Goal: Information Seeking & Learning: Learn about a topic

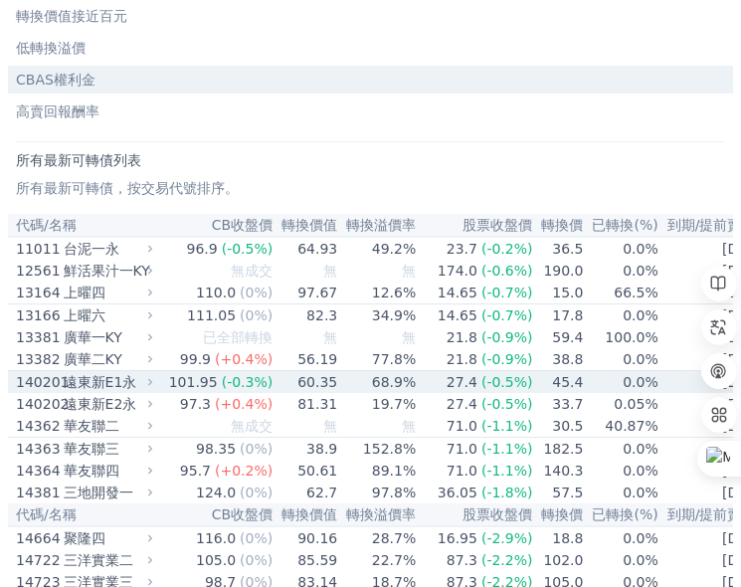
scroll to position [398, 0]
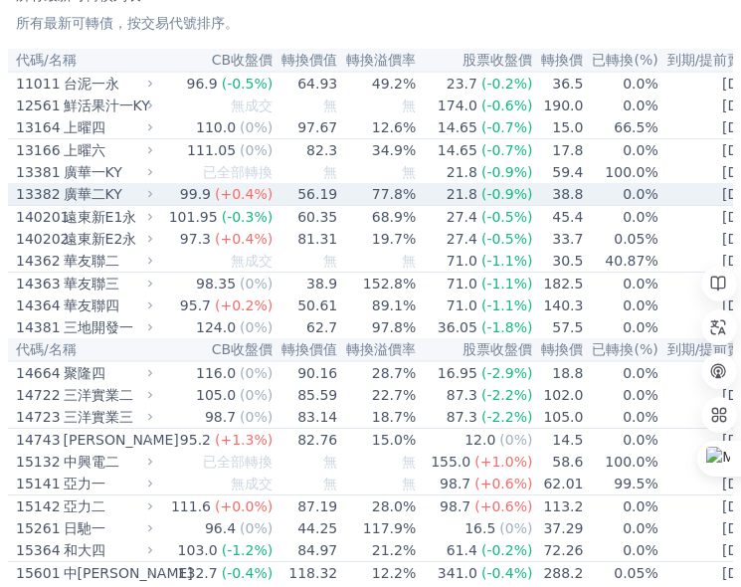
click at [104, 204] on div "廣華二KY" at bounding box center [107, 194] width 86 height 20
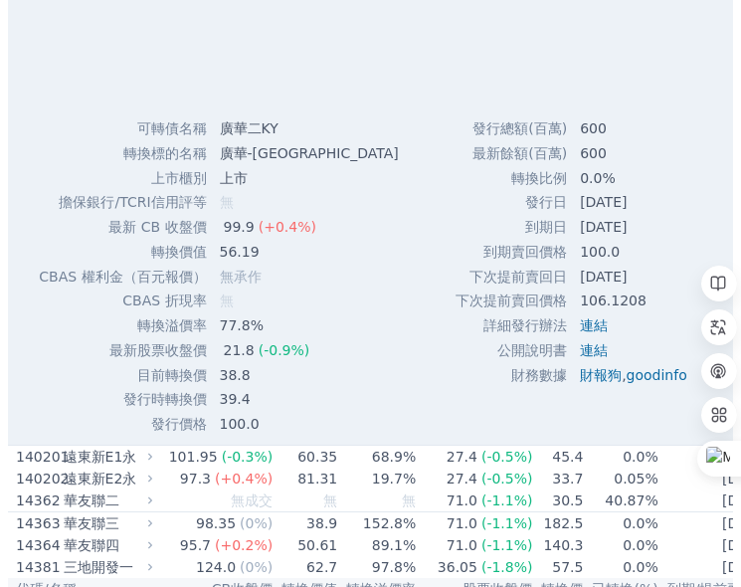
scroll to position [796, 0]
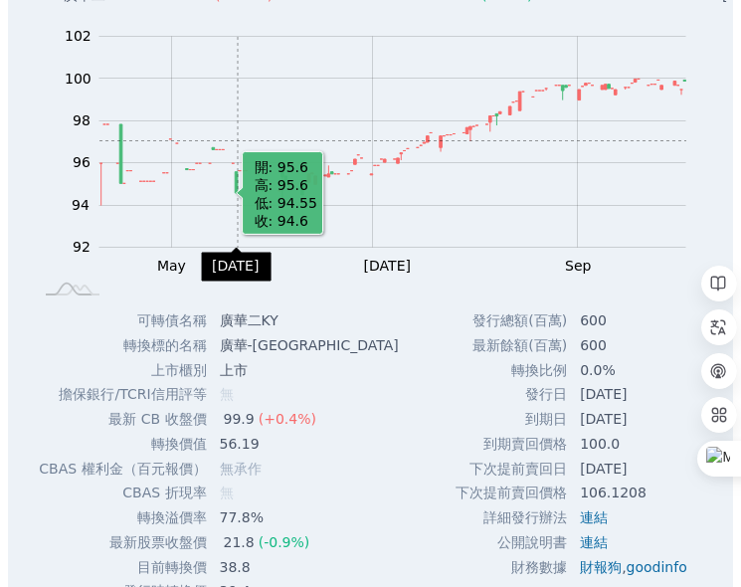
click at [238, 158] on rect "Chart" at bounding box center [392, 142] width 587 height 211
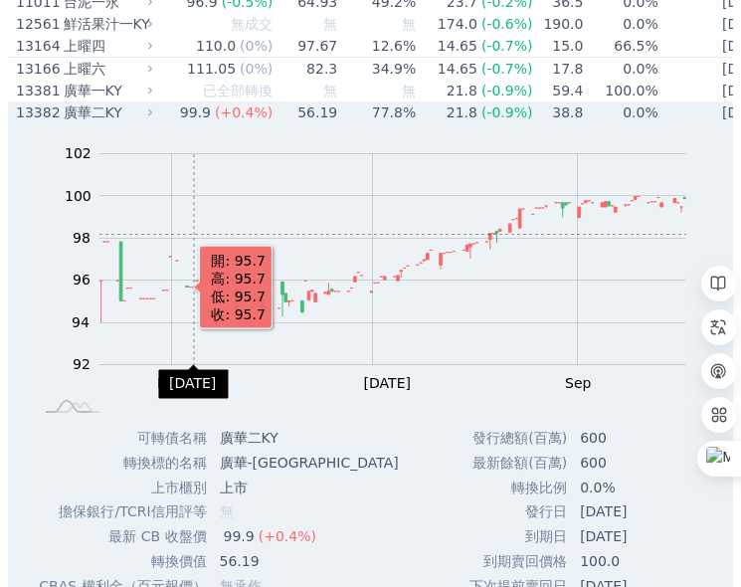
scroll to position [398, 0]
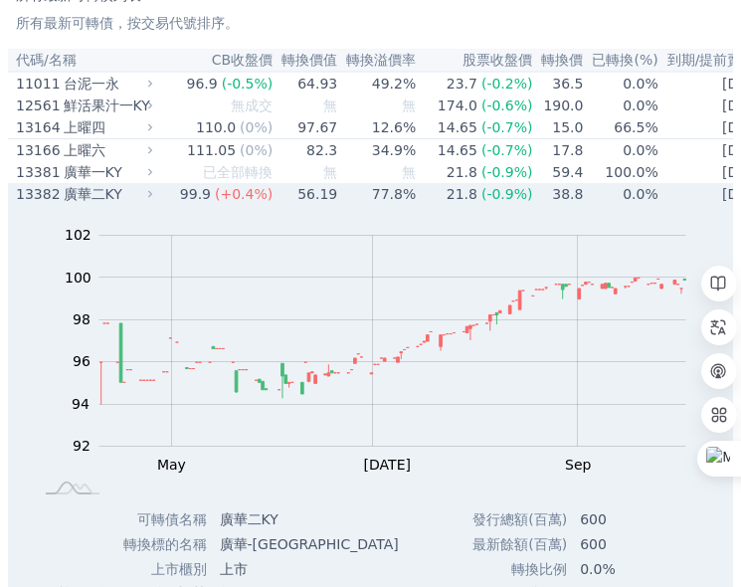
click at [74, 204] on div "廣華二KY" at bounding box center [107, 194] width 86 height 20
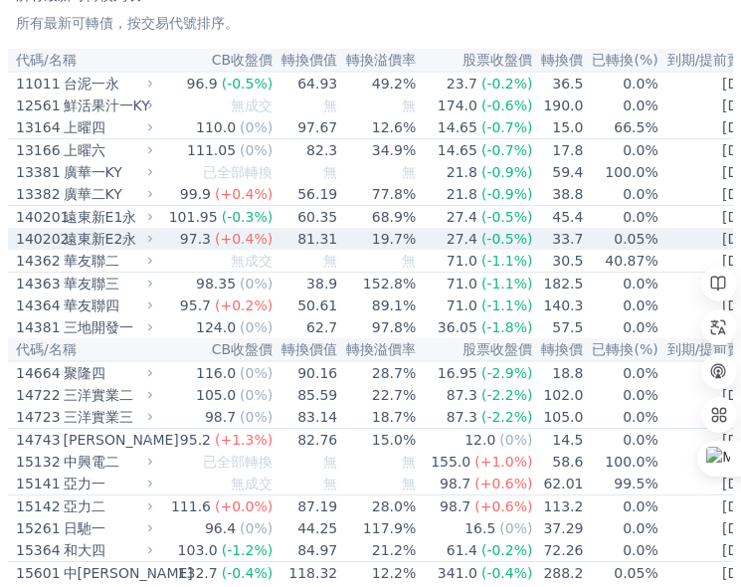
click at [78, 249] on div "遠東新E2永" at bounding box center [107, 239] width 86 height 20
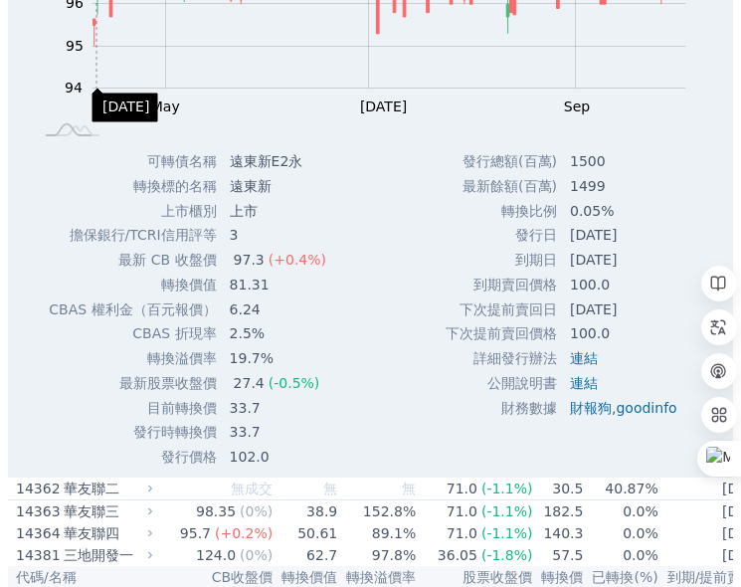
scroll to position [796, 0]
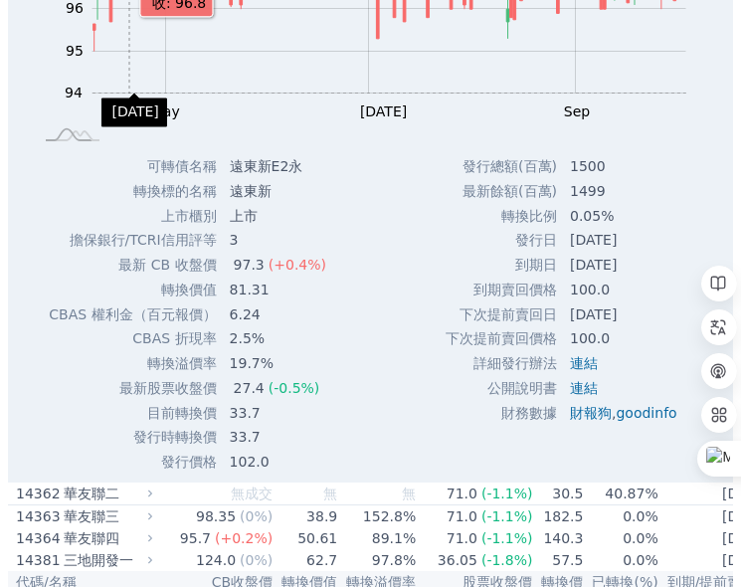
click at [129, 92] on icon "Chart" at bounding box center [389, 92] width 594 height 0
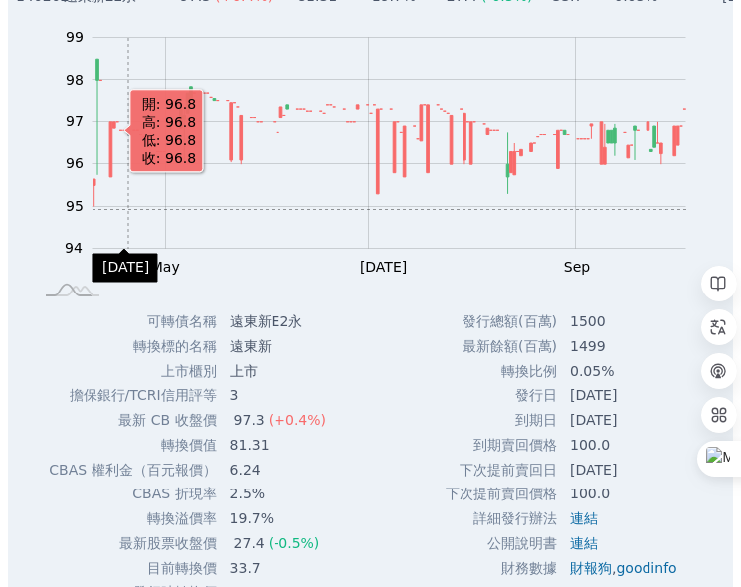
scroll to position [497, 0]
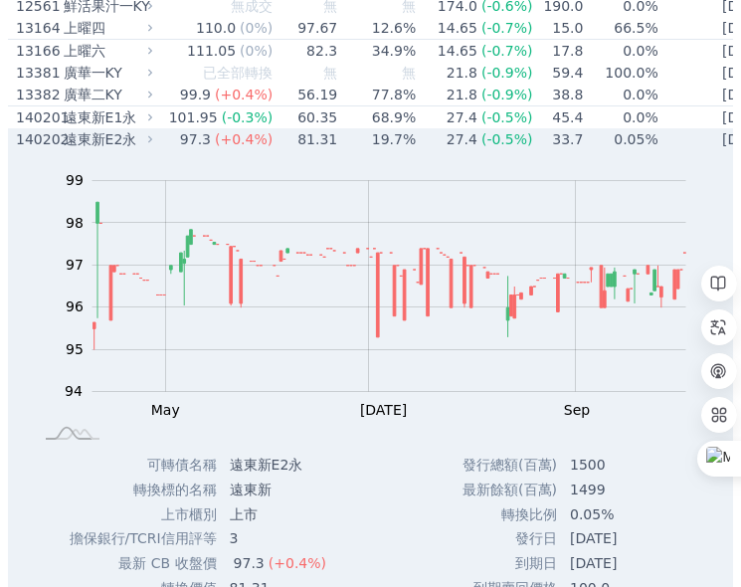
click at [64, 149] on div "遠東新E2永" at bounding box center [107, 139] width 86 height 20
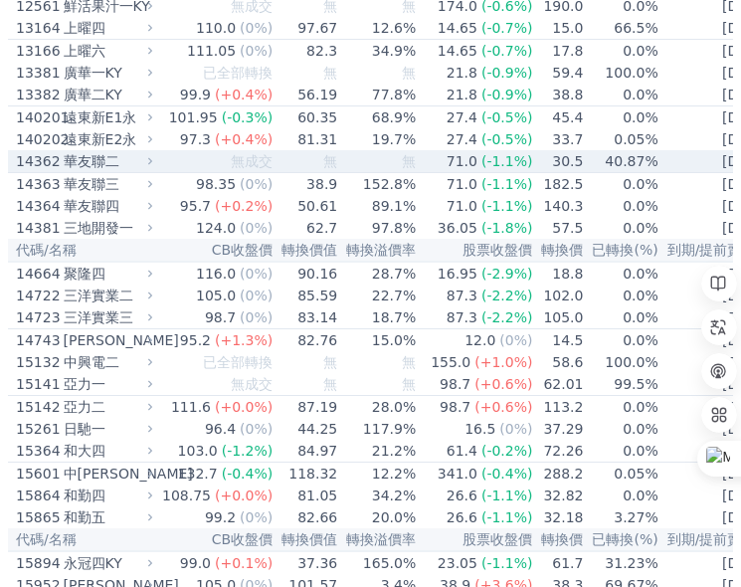
click at [30, 171] on div "14362" at bounding box center [37, 161] width 43 height 20
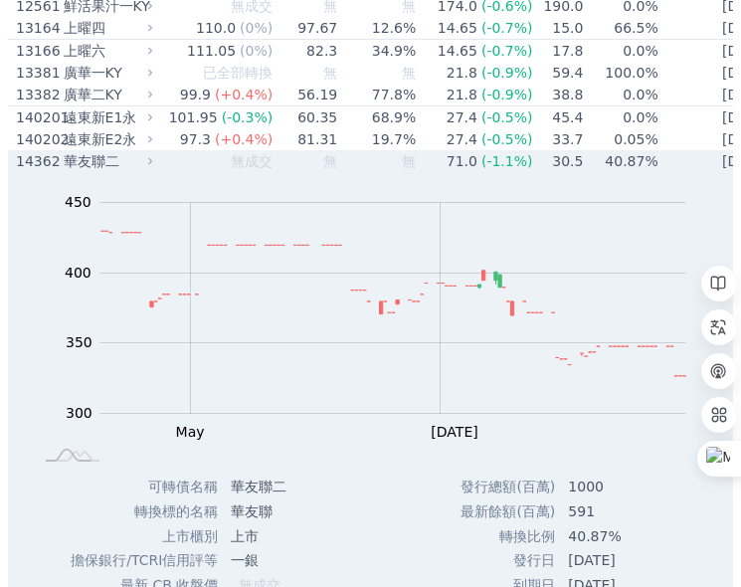
click at [59, 171] on div "14362 華友聯二" at bounding box center [80, 161] width 128 height 20
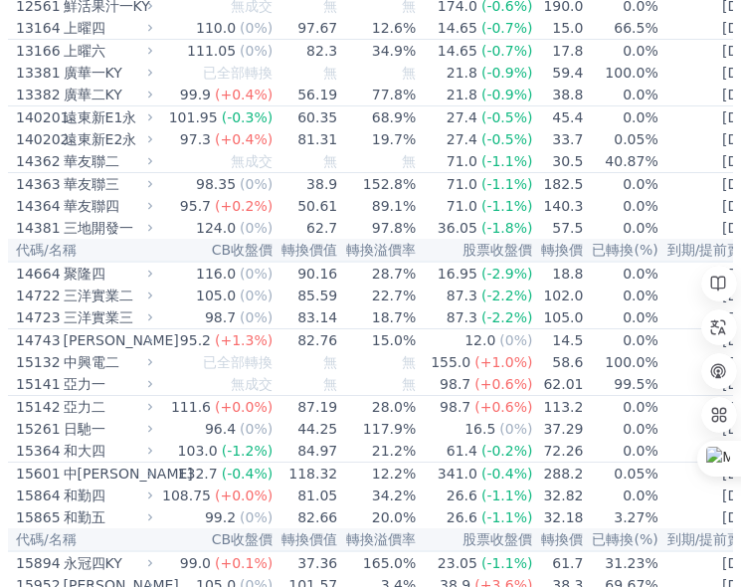
click at [155, 262] on th "代碼/名稱" at bounding box center [82, 250] width 149 height 23
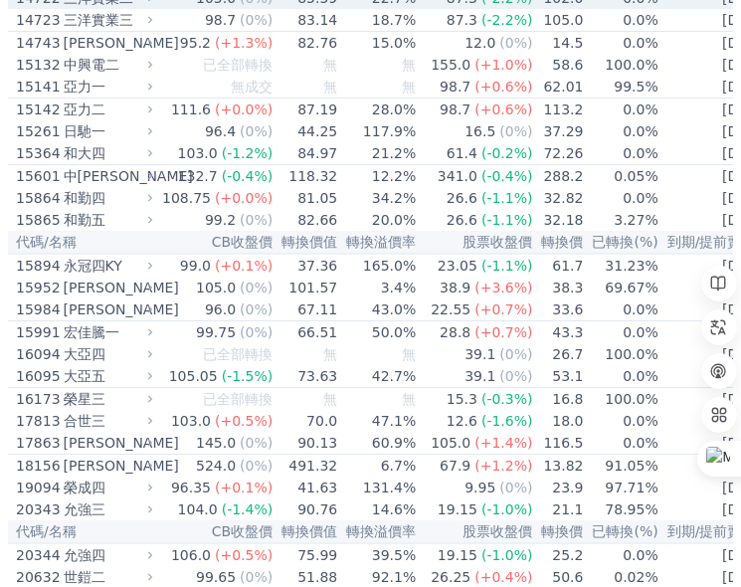
scroll to position [796, 0]
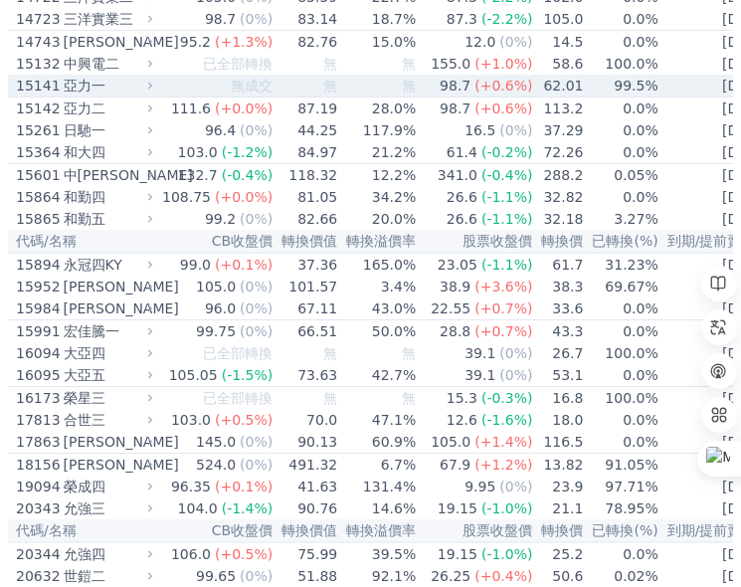
click at [47, 95] on div "15141" at bounding box center [37, 86] width 43 height 20
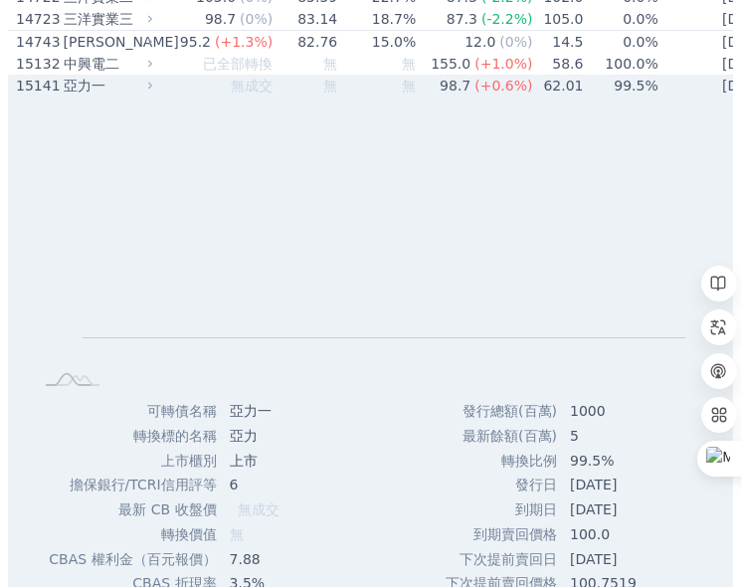
click at [78, 95] on div "亞力一" at bounding box center [107, 86] width 86 height 20
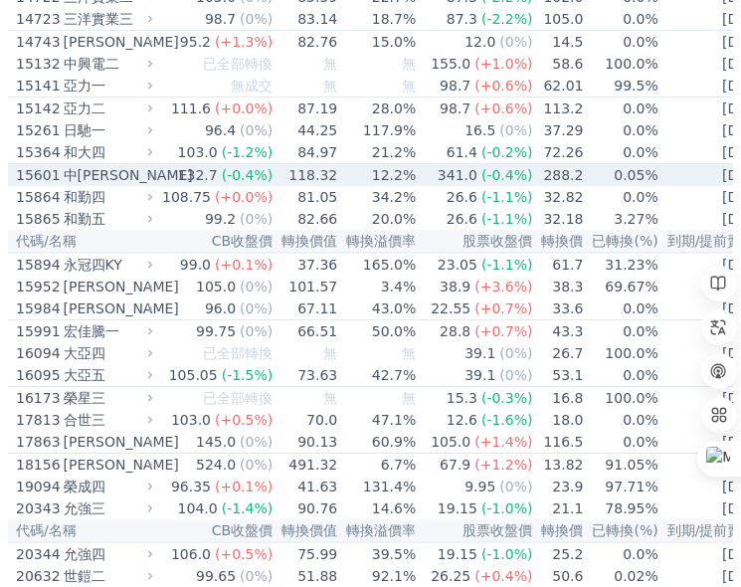
click at [80, 185] on div "中[PERSON_NAME]" at bounding box center [107, 175] width 86 height 20
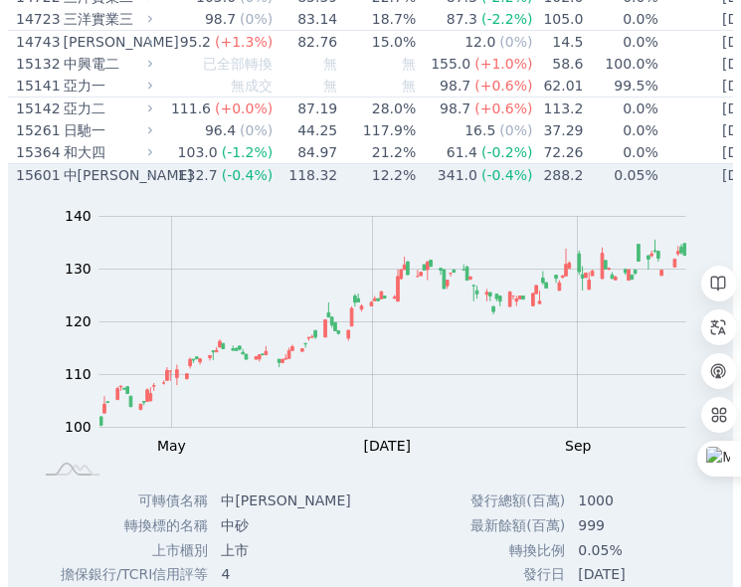
click at [29, 185] on div "15601" at bounding box center [37, 175] width 43 height 20
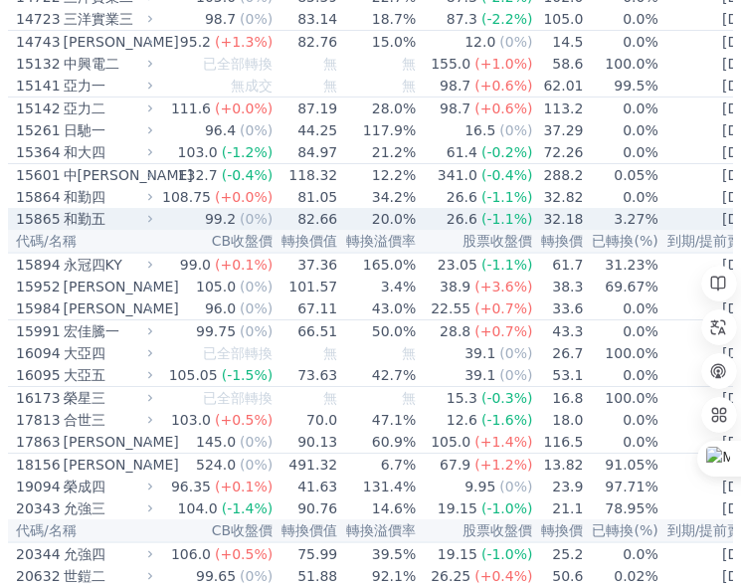
click at [60, 229] on div "15865 和勤五" at bounding box center [80, 219] width 128 height 20
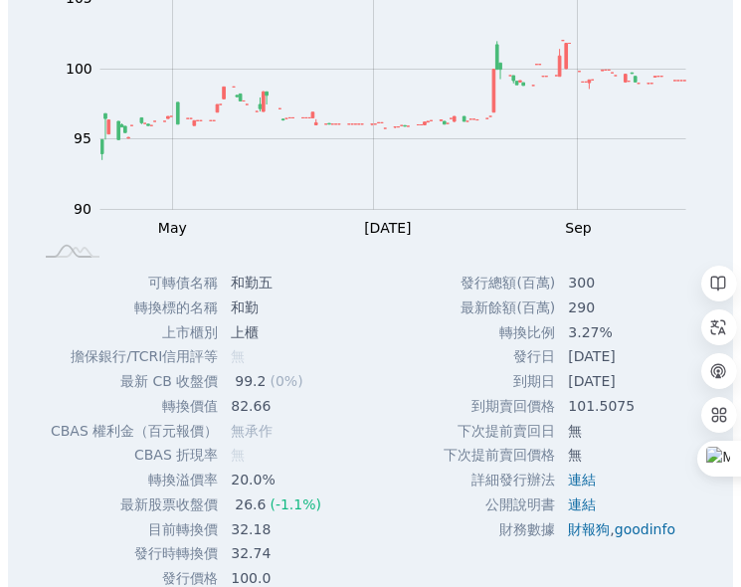
scroll to position [994, 0]
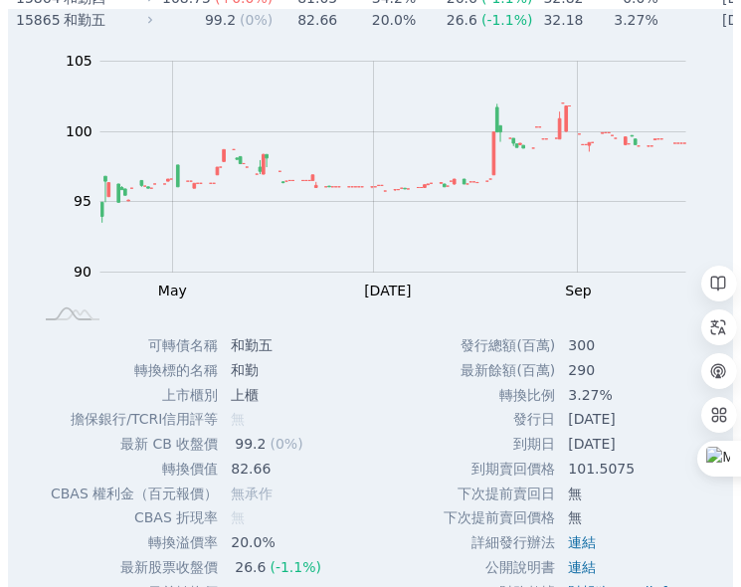
click at [32, 30] on div "15865" at bounding box center [37, 20] width 43 height 20
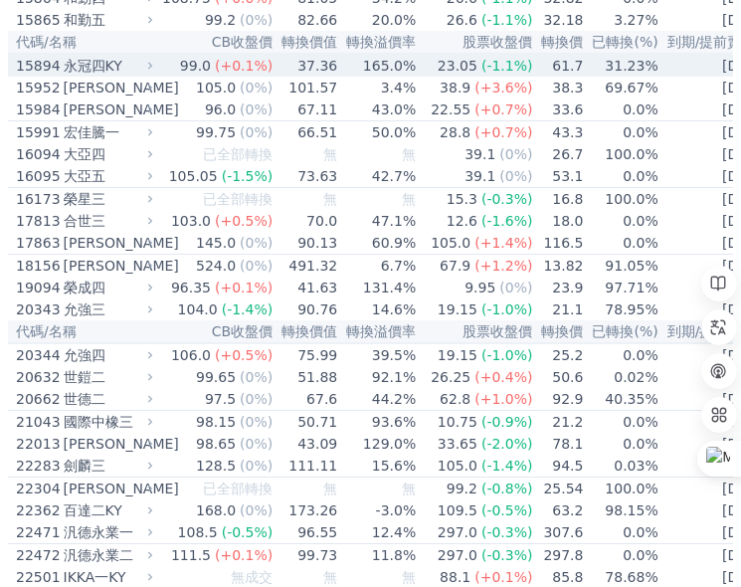
click at [35, 76] on div "15894" at bounding box center [37, 66] width 43 height 20
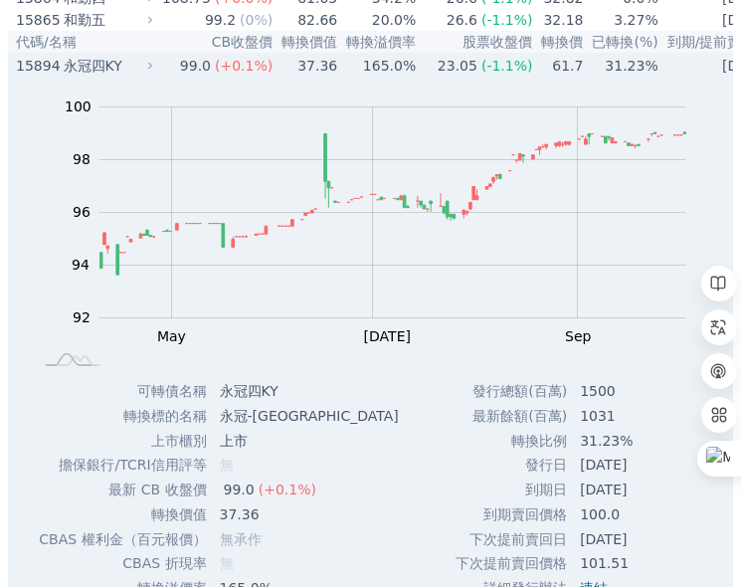
click at [35, 76] on div "15894" at bounding box center [37, 66] width 43 height 20
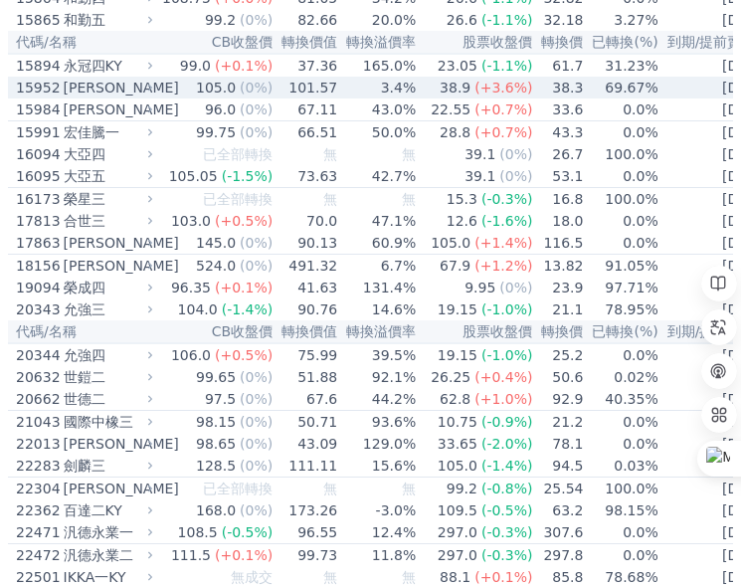
click at [56, 97] on div "15952" at bounding box center [37, 88] width 43 height 20
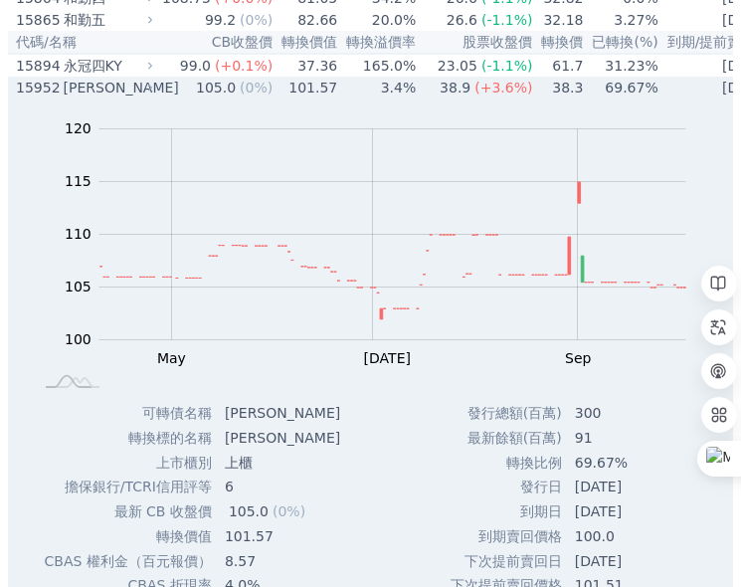
click at [27, 97] on div "15952" at bounding box center [37, 88] width 43 height 20
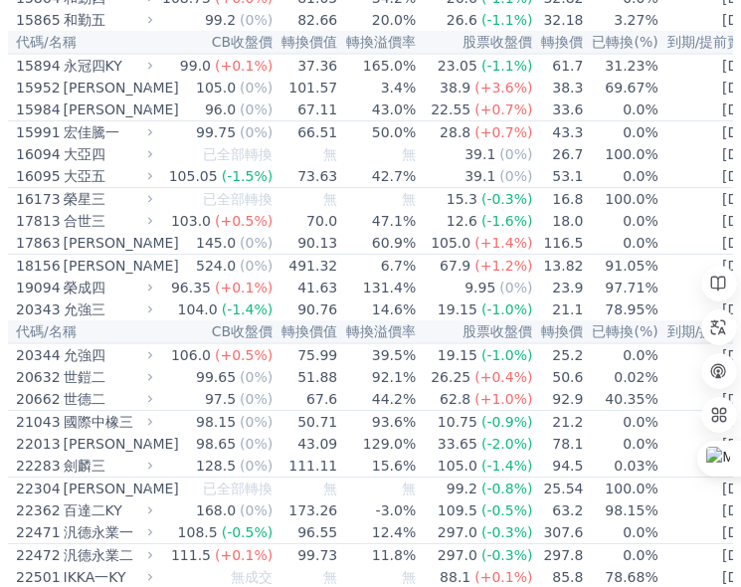
click at [202, 54] on th "CB收盤價" at bounding box center [215, 42] width 116 height 23
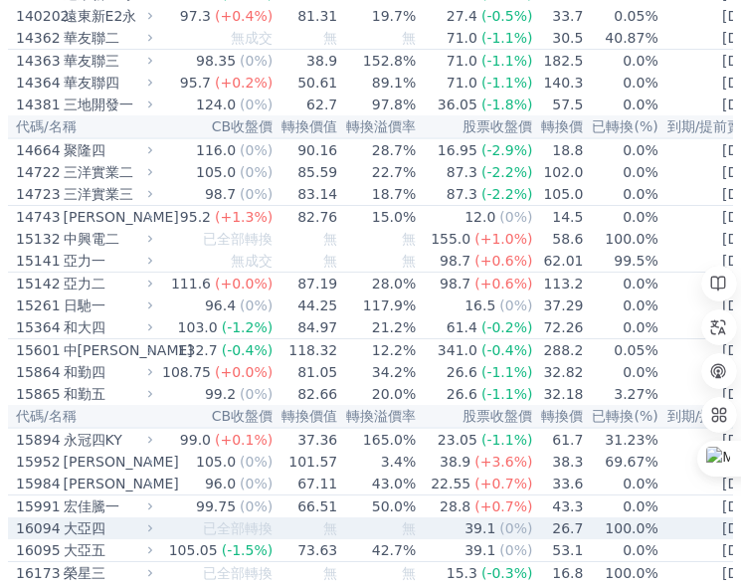
scroll to position [597, 0]
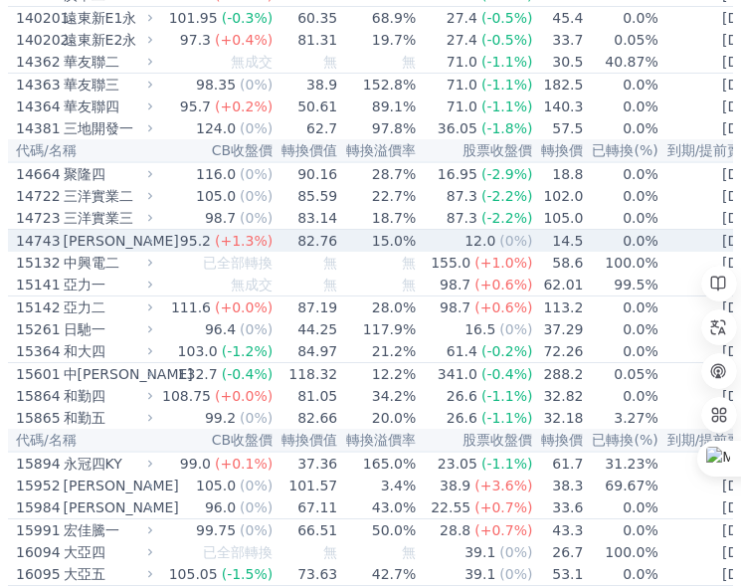
click at [206, 251] on div "95.2" at bounding box center [195, 241] width 39 height 20
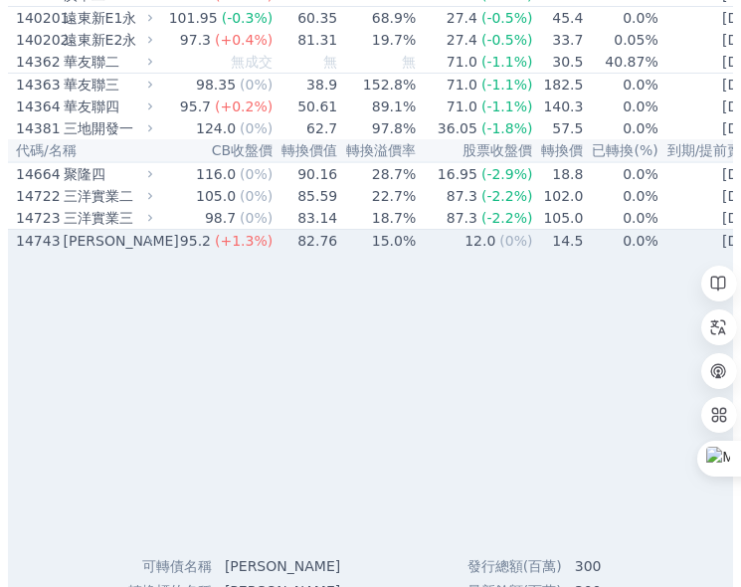
click at [90, 251] on div "[PERSON_NAME]" at bounding box center [107, 241] width 86 height 20
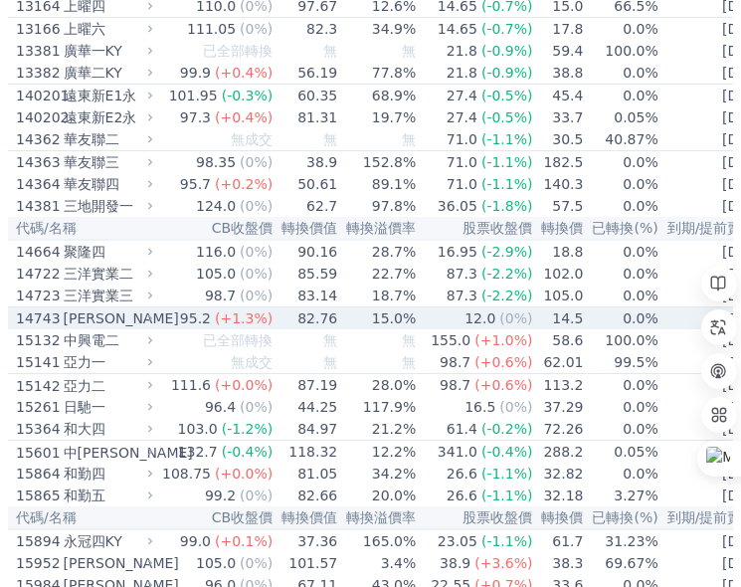
scroll to position [199, 0]
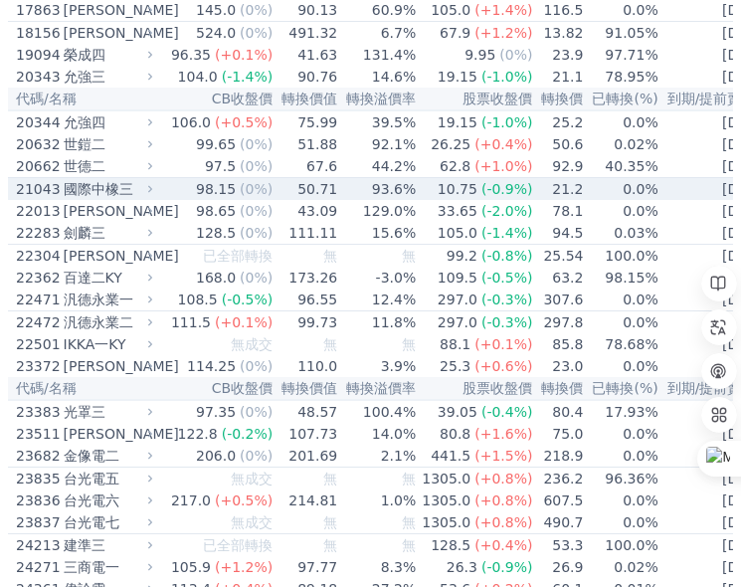
scroll to position [1193, 0]
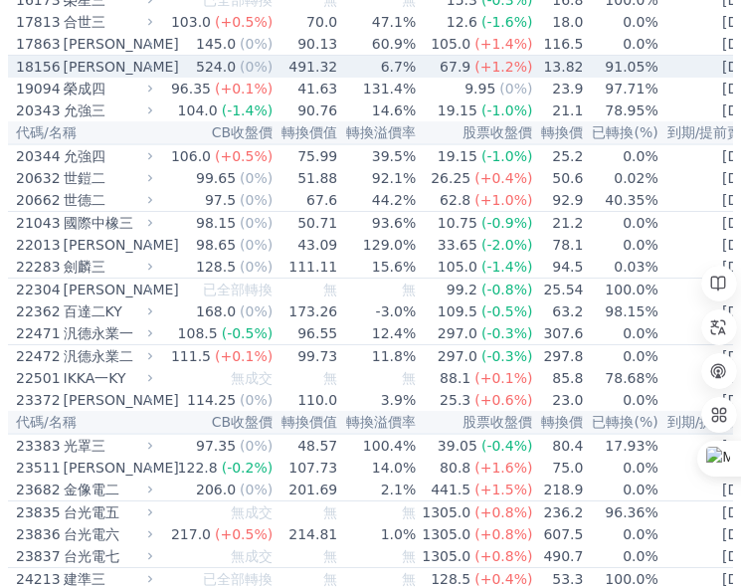
click at [47, 77] on div "18156" at bounding box center [37, 67] width 43 height 20
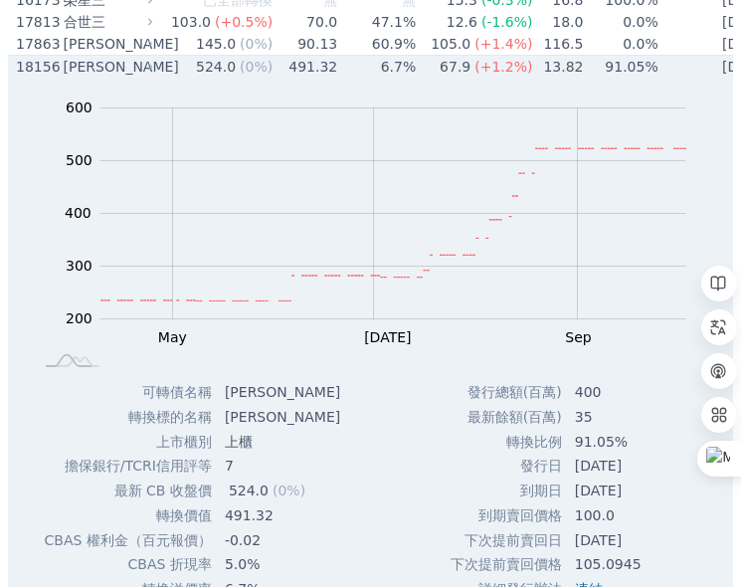
click at [59, 77] on div "18156 [PERSON_NAME]" at bounding box center [80, 67] width 128 height 20
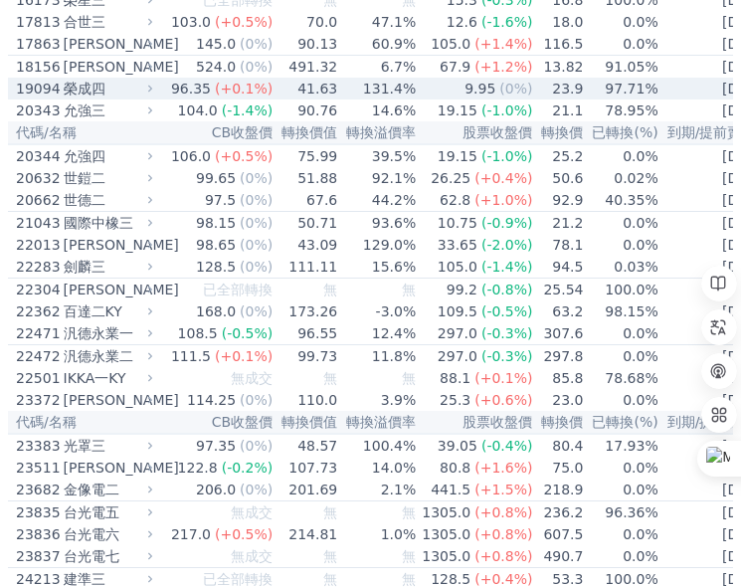
click at [33, 98] on div "19094" at bounding box center [37, 89] width 43 height 20
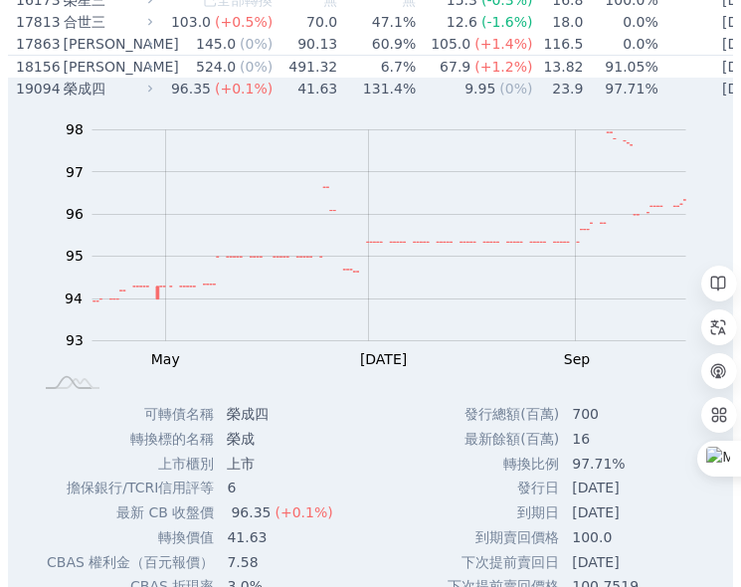
click at [36, 98] on div "19094" at bounding box center [37, 89] width 43 height 20
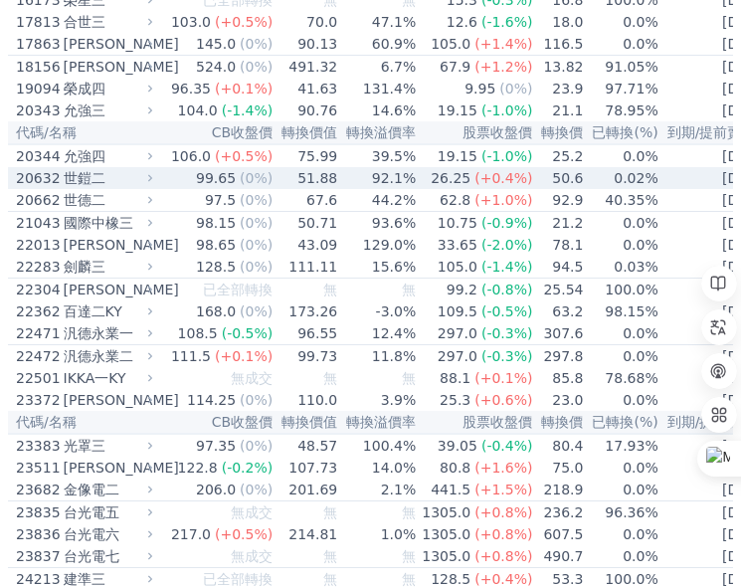
click at [84, 188] on div "世鎧二" at bounding box center [107, 178] width 86 height 20
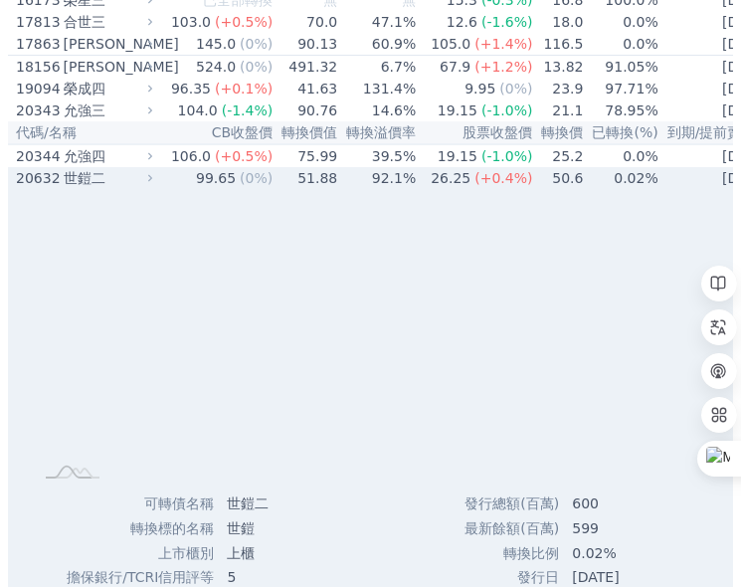
scroll to position [1392, 0]
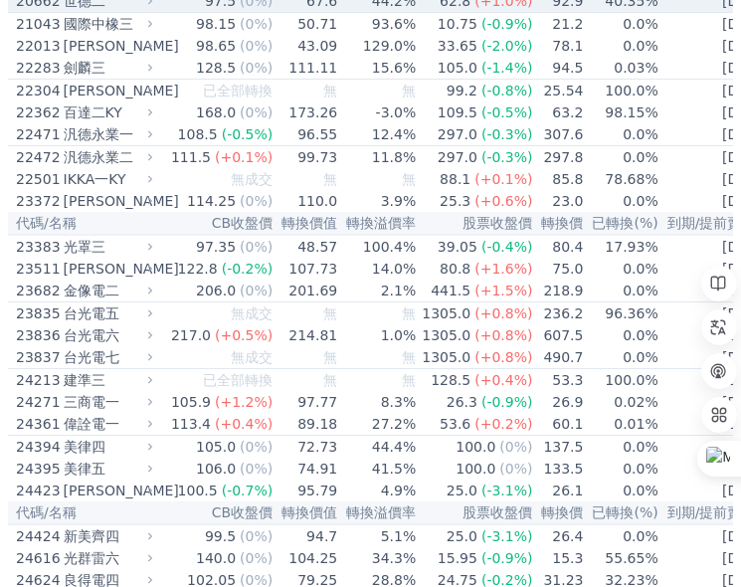
click at [82, 11] on div "世德二" at bounding box center [107, 1] width 86 height 20
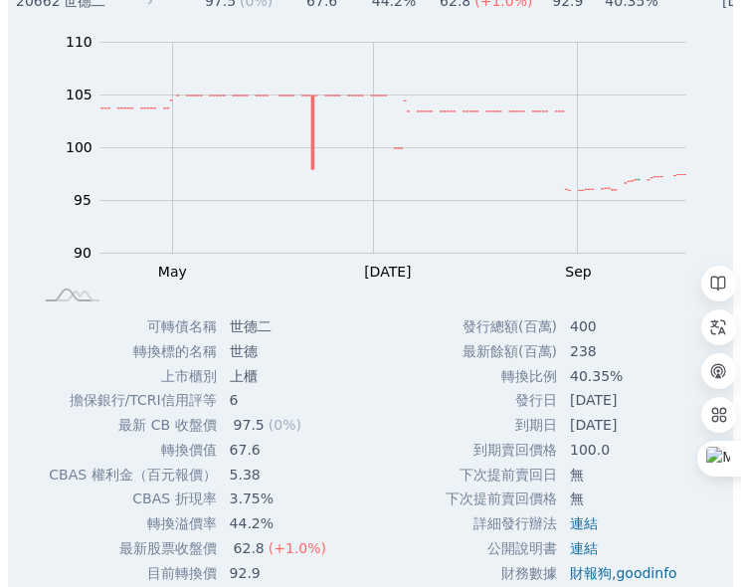
click at [41, 11] on div "20662" at bounding box center [37, 1] width 43 height 20
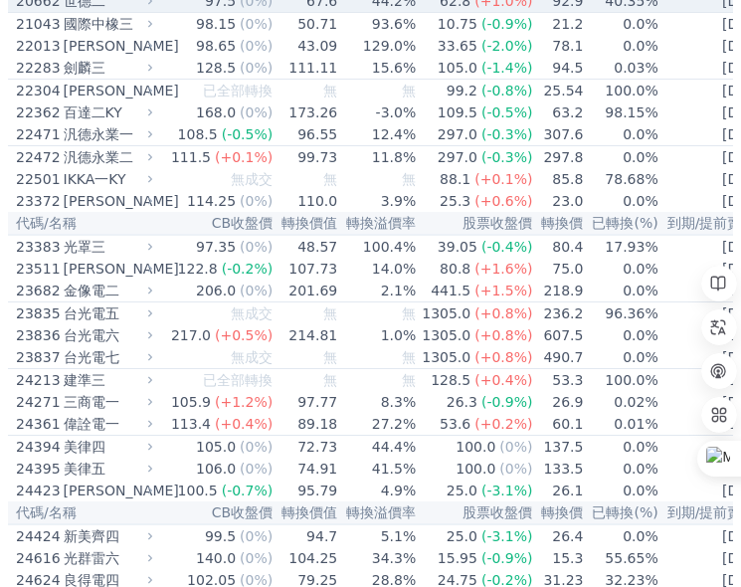
click at [40, 11] on div "20662" at bounding box center [37, 1] width 43 height 20
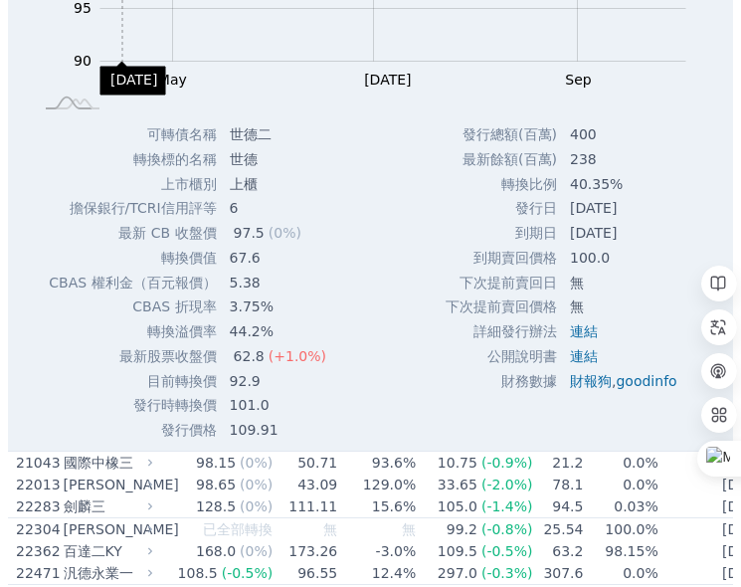
scroll to position [1591, 0]
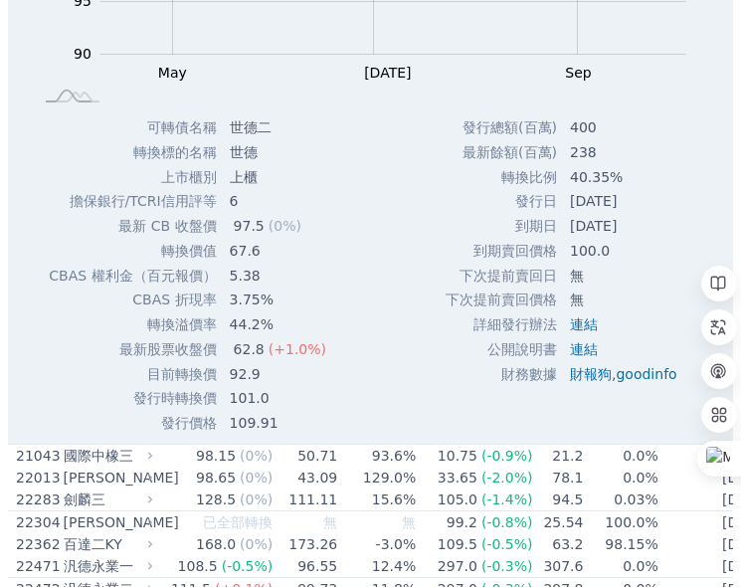
click at [73, 107] on rect at bounding box center [73, 97] width 66 height 21
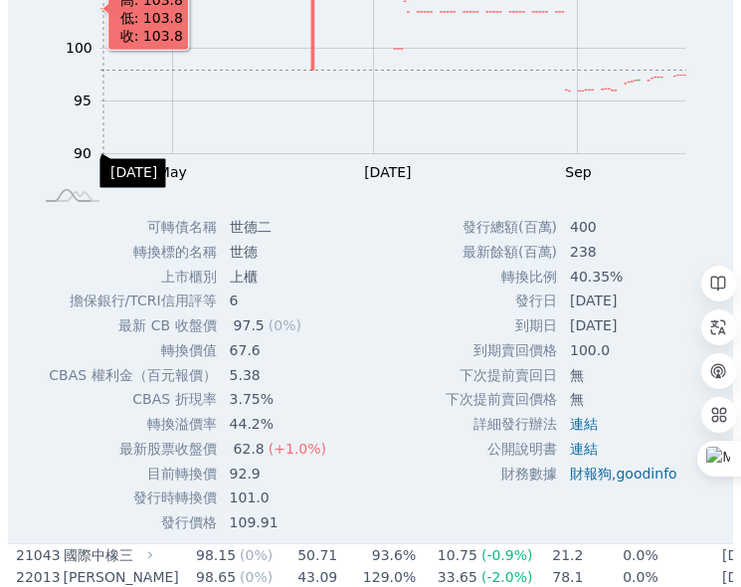
scroll to position [1293, 0]
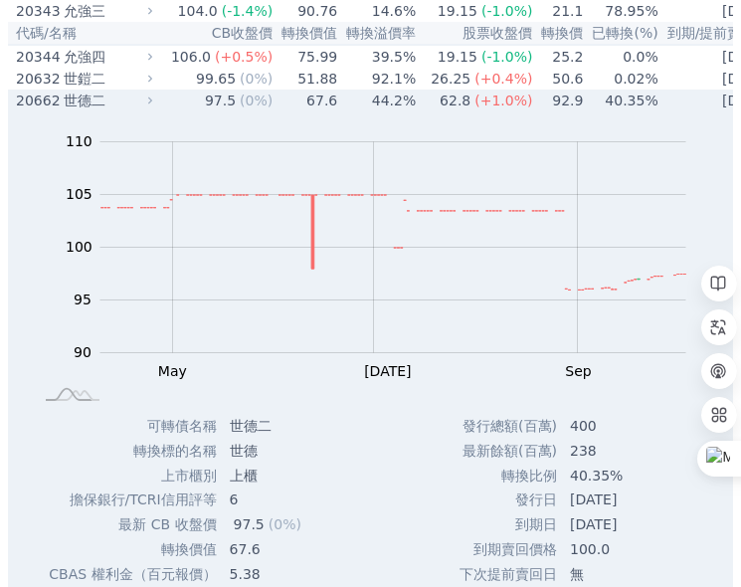
click at [41, 110] on div "20662" at bounding box center [37, 100] width 43 height 20
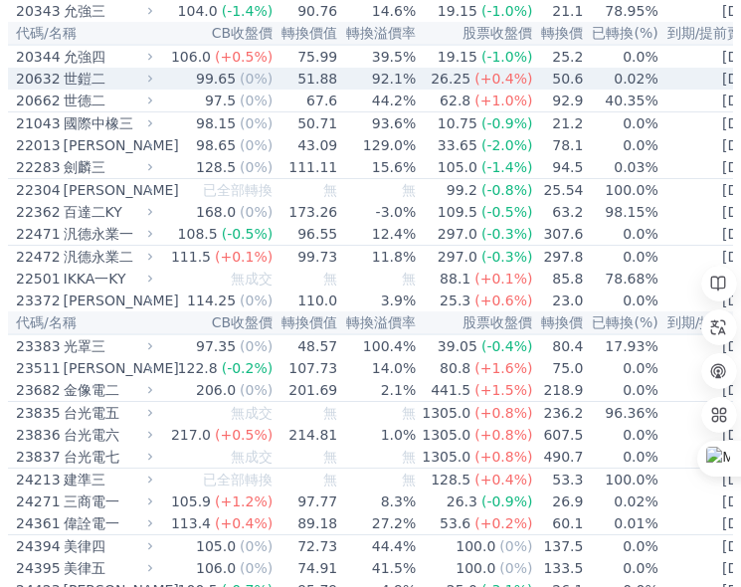
click at [31, 89] on div "20632" at bounding box center [37, 79] width 43 height 20
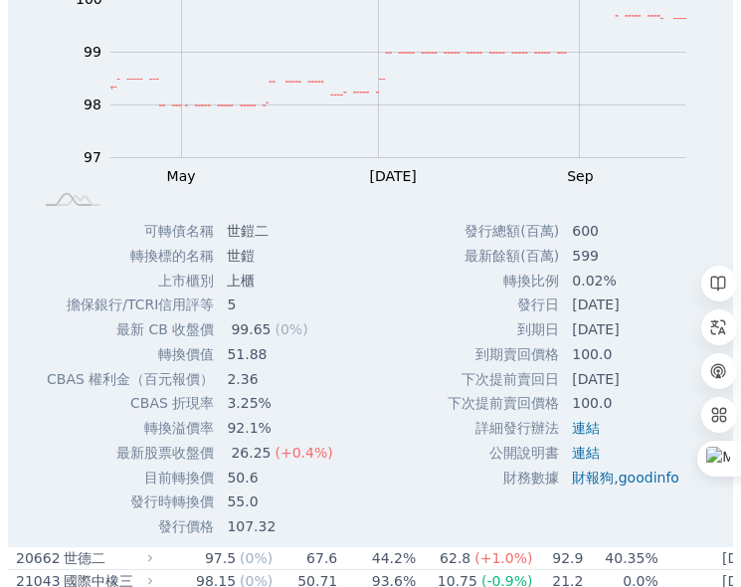
scroll to position [1492, 0]
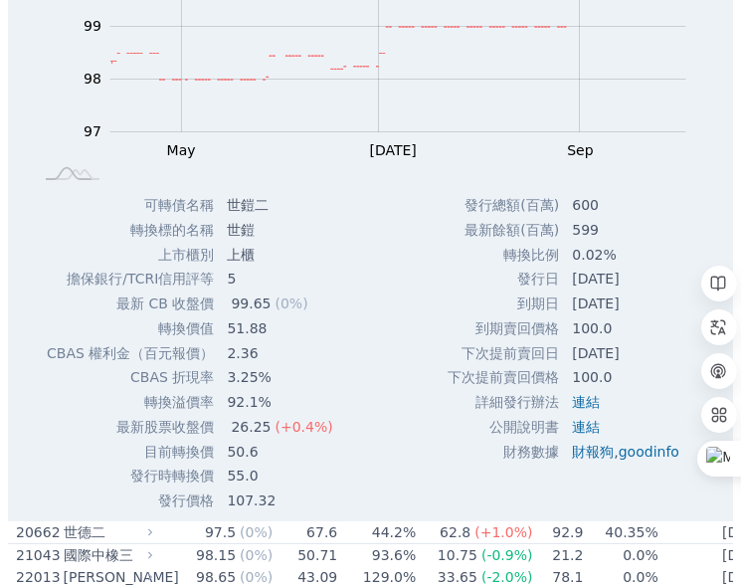
click at [59, 67] on rect at bounding box center [370, 46] width 661 height 278
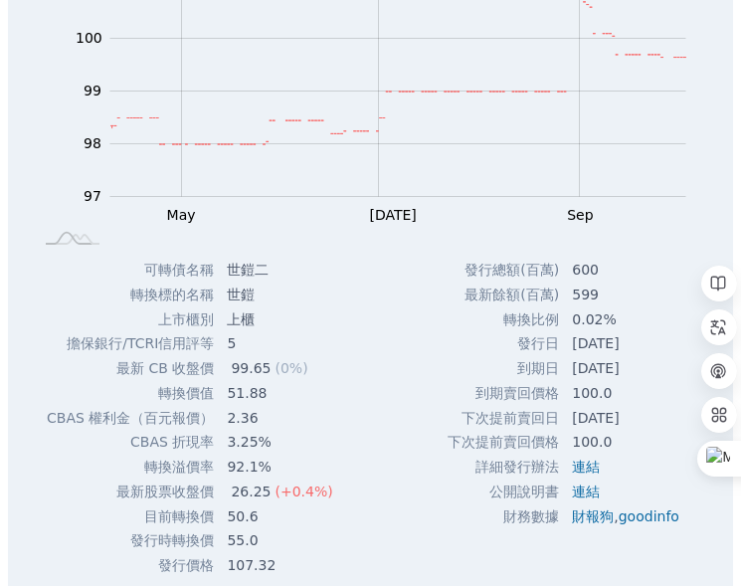
scroll to position [1392, 0]
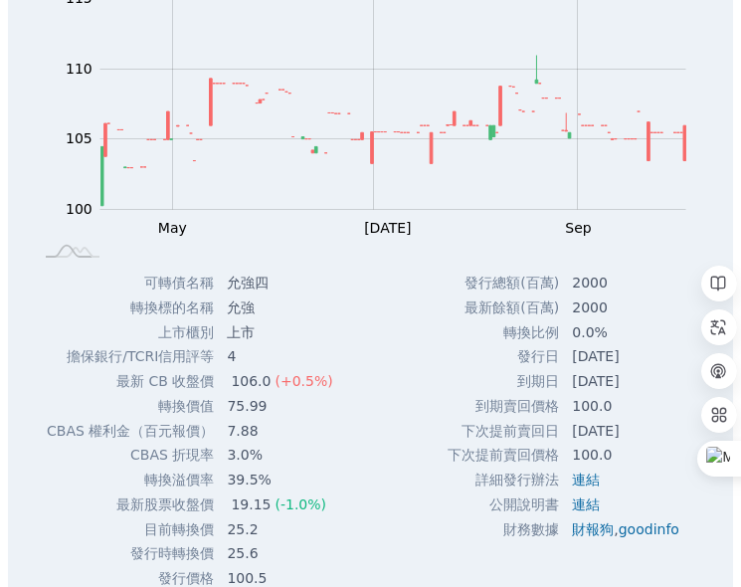
scroll to position [1492, 0]
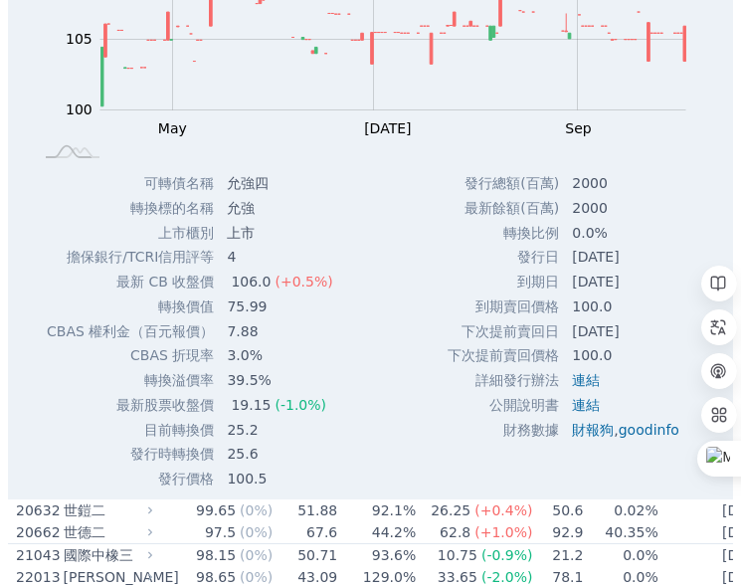
click at [32, 56] on div "Zoom Out 104 96 98 100 102 120 115 110 105 95 90 L Mar May [DATE] Sep Nov 100% …" at bounding box center [370, 20] width 725 height 302
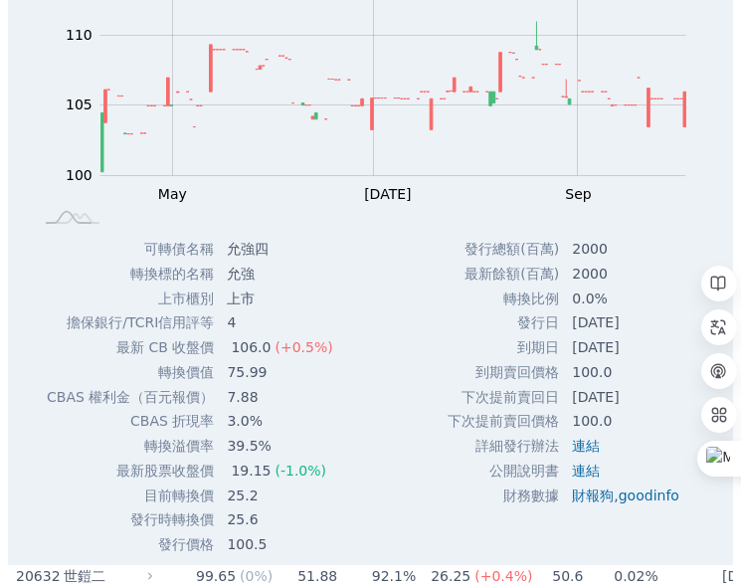
scroll to position [1392, 0]
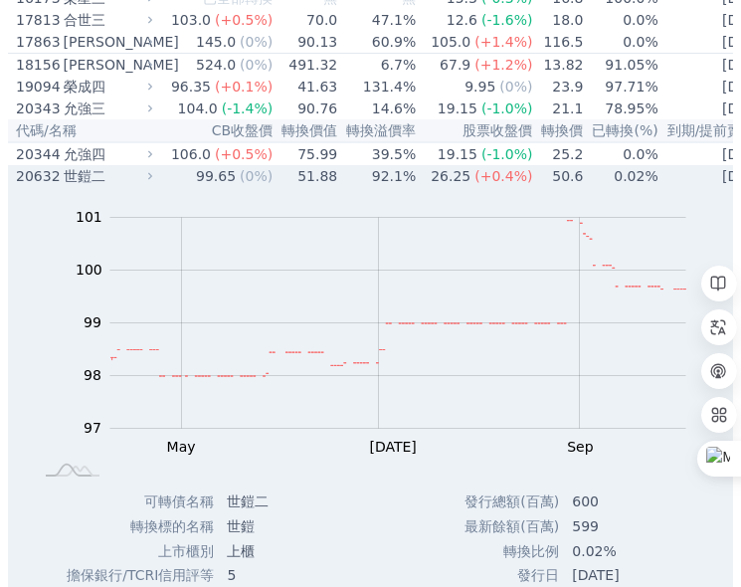
scroll to position [1193, 0]
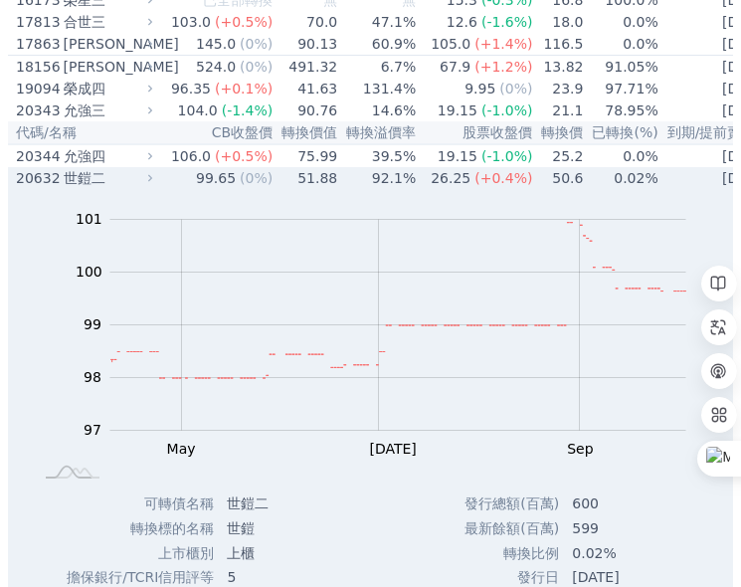
click at [36, 188] on div "20632" at bounding box center [37, 178] width 43 height 20
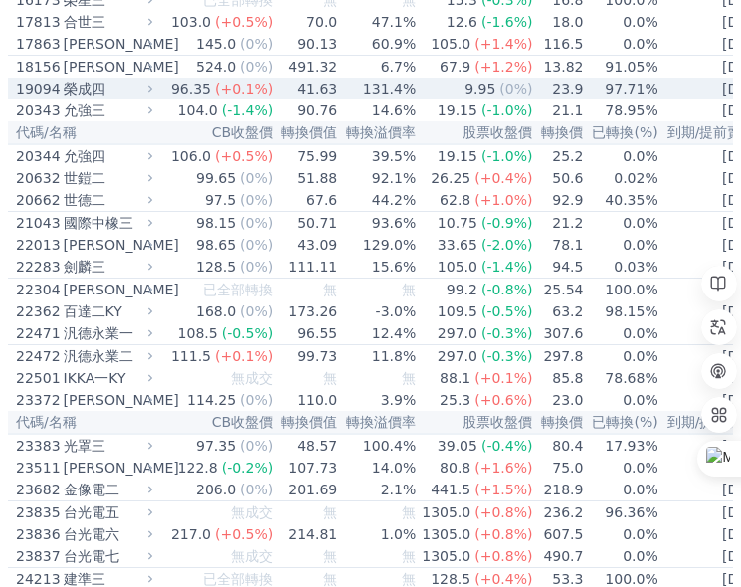
click at [35, 98] on div "19094" at bounding box center [37, 89] width 43 height 20
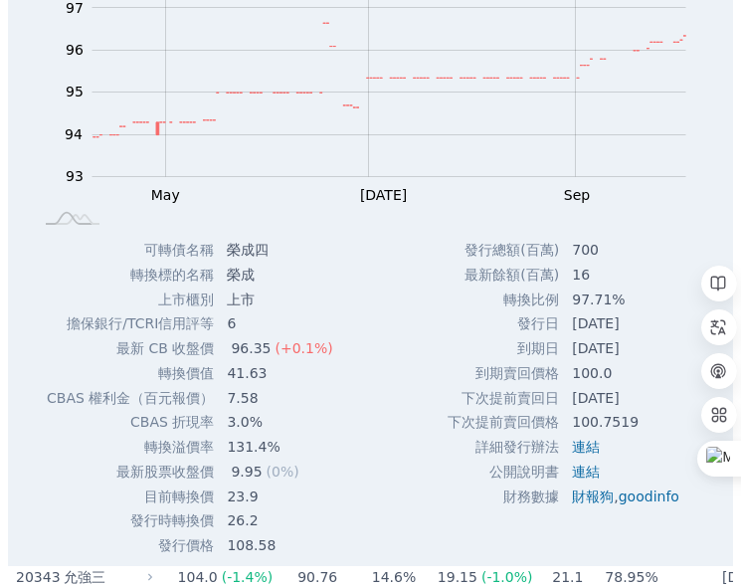
scroll to position [1392, 0]
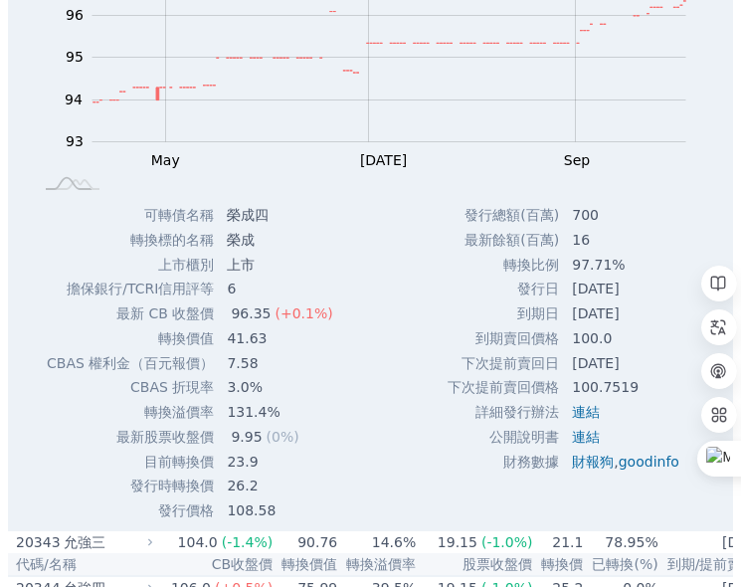
click at [45, 46] on rect at bounding box center [370, 55] width 661 height 278
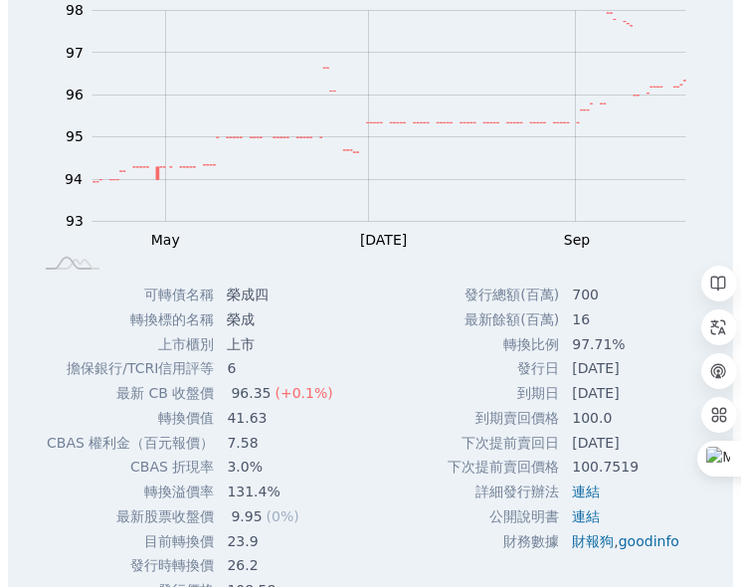
scroll to position [1193, 0]
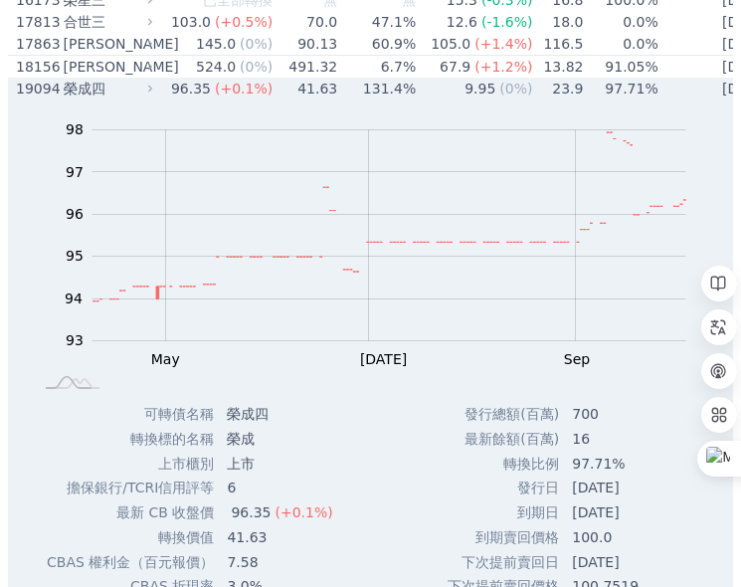
click at [38, 98] on div "19094" at bounding box center [37, 89] width 43 height 20
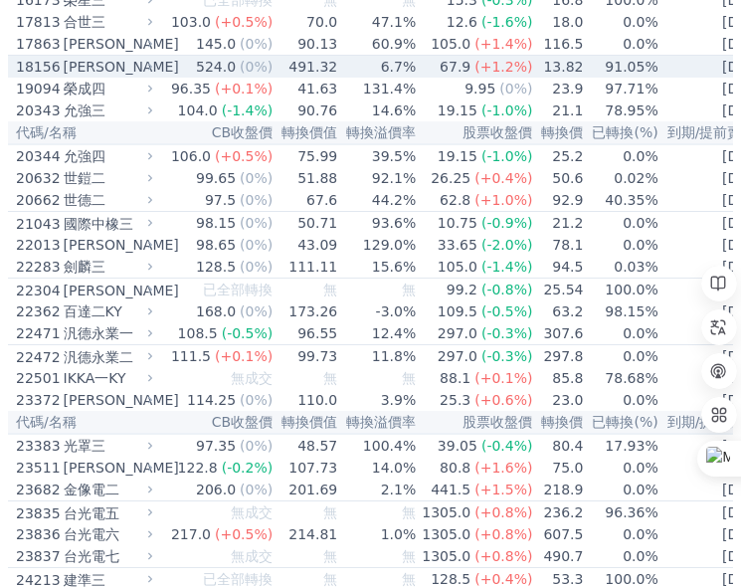
click at [33, 77] on div "18156" at bounding box center [37, 67] width 43 height 20
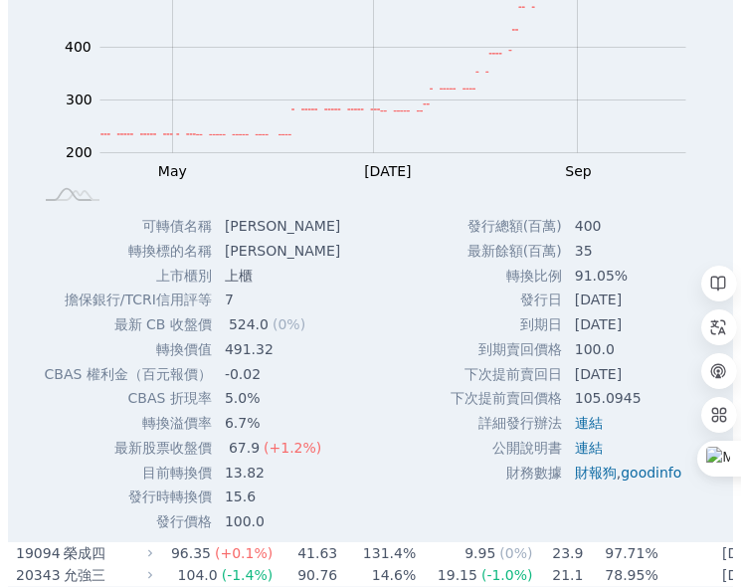
scroll to position [1392, 0]
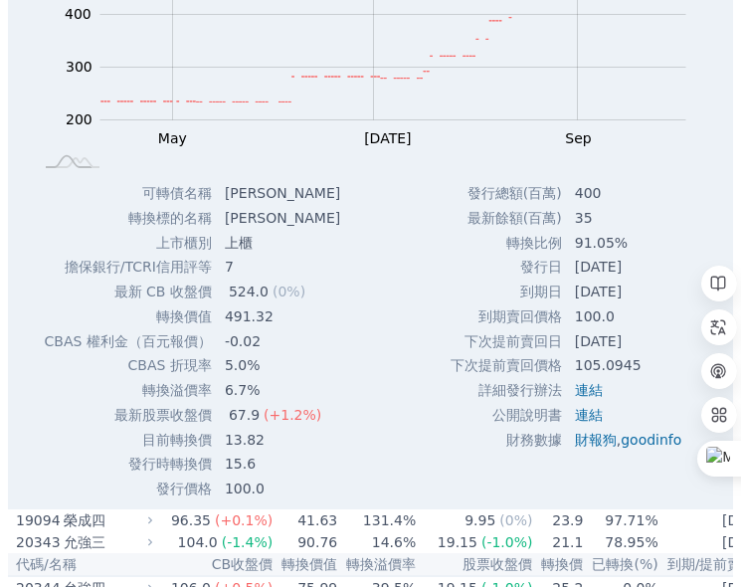
click at [41, 45] on rect at bounding box center [370, 34] width 661 height 278
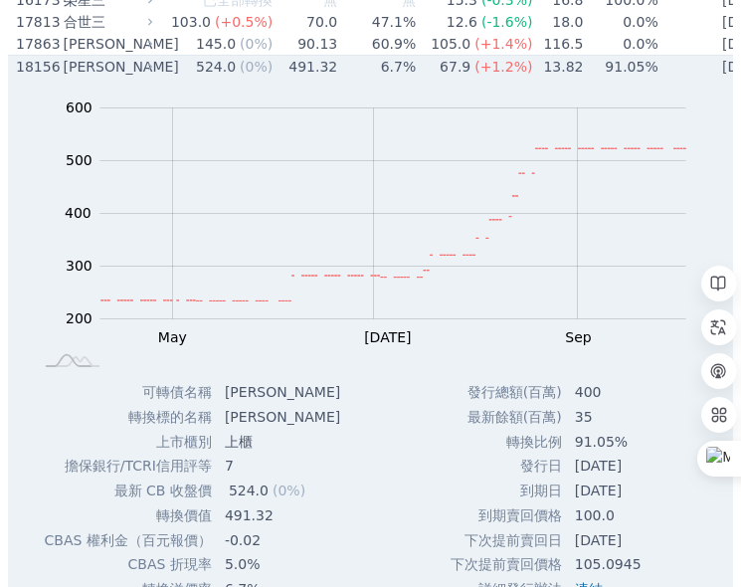
click at [29, 77] on div "18156" at bounding box center [37, 67] width 43 height 20
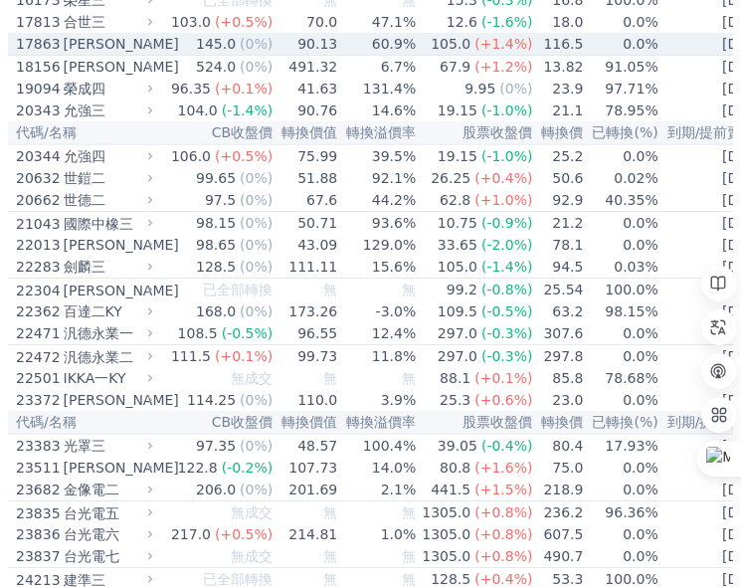
click at [33, 54] on div "17863" at bounding box center [37, 44] width 43 height 20
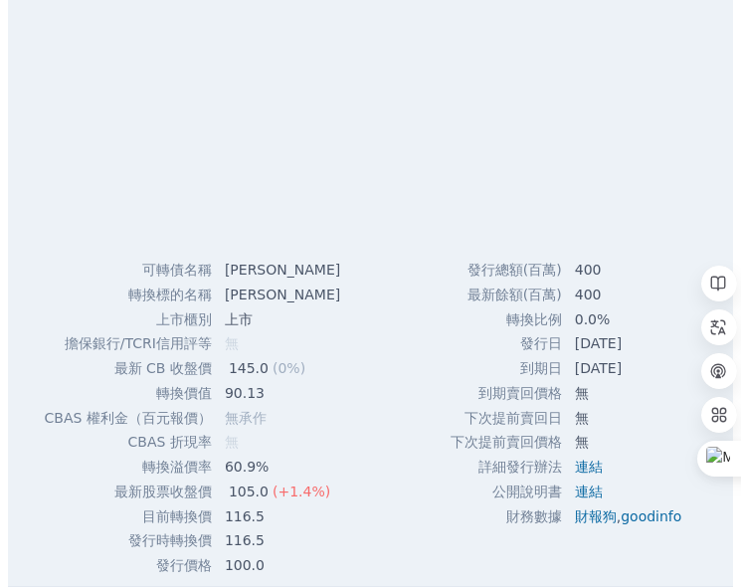
scroll to position [1392, 0]
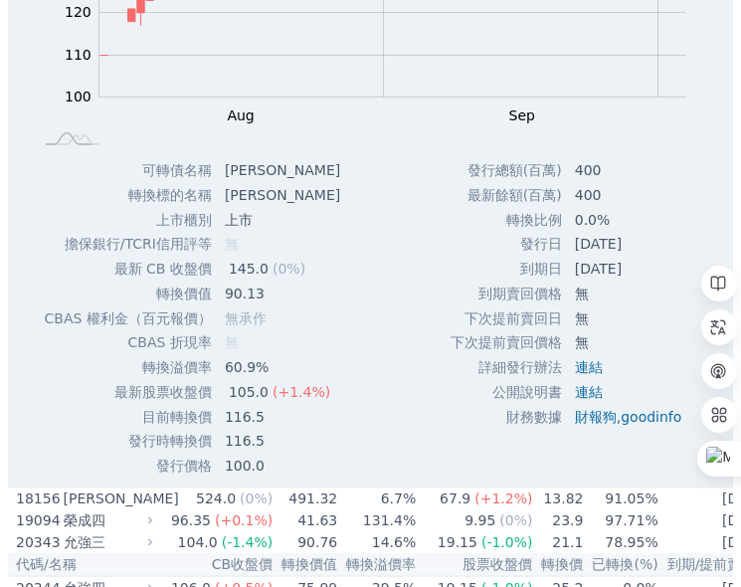
click at [28, 69] on div "Zoom Out 100 80 90 100 110 120 130 140 150 160 L Aug Sep Oct Nov 開: 118 高: 121 …" at bounding box center [370, 7] width 725 height 302
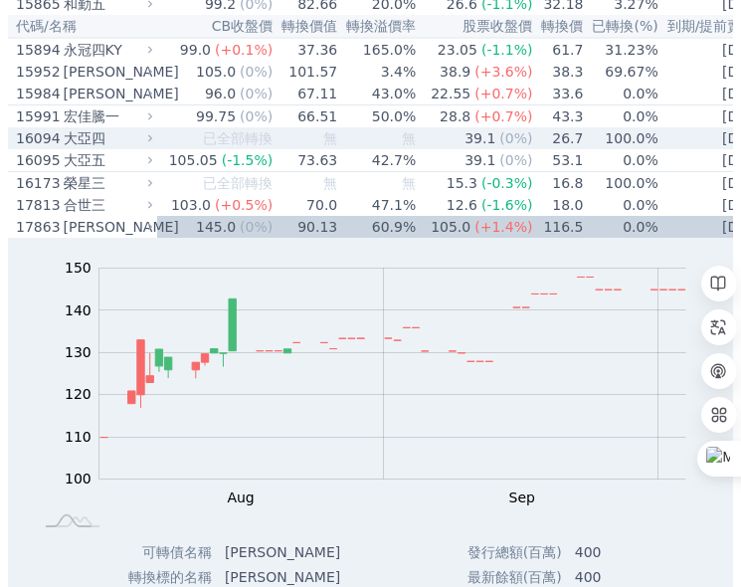
scroll to position [895, 0]
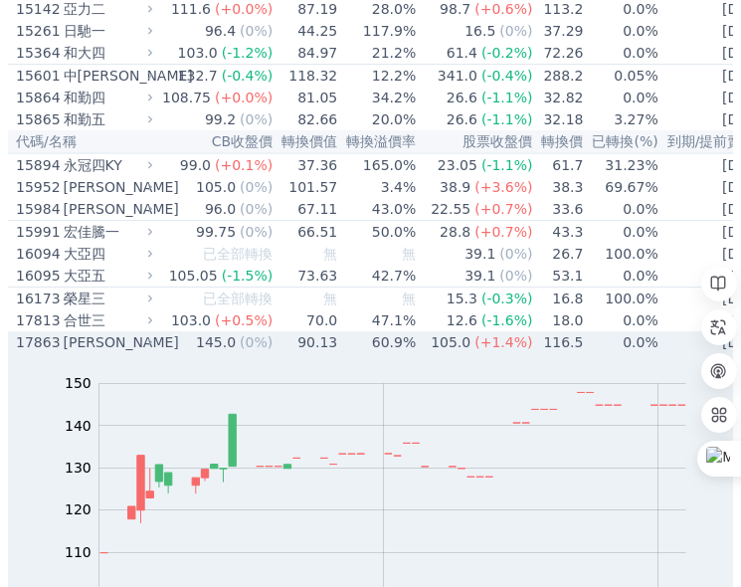
drag, startPoint x: 34, startPoint y: 429, endPoint x: 38, endPoint y: 409, distance: 20.3
click at [34, 352] on div "17863" at bounding box center [37, 342] width 43 height 20
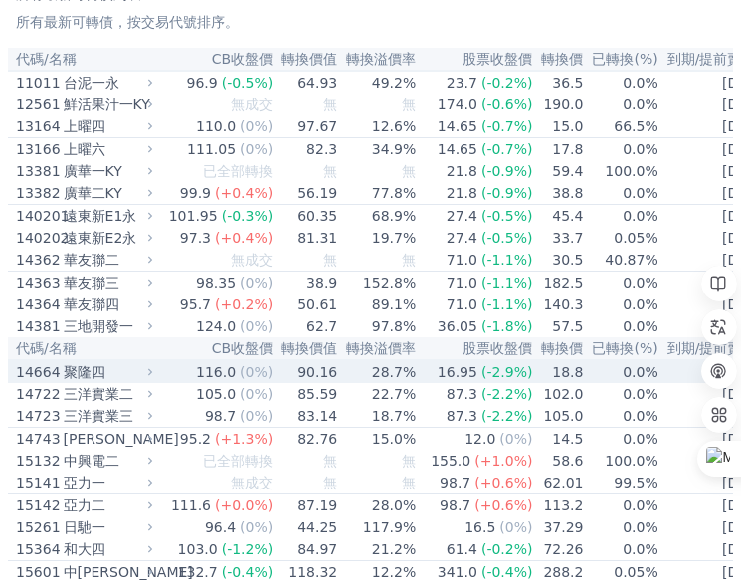
scroll to position [298, 0]
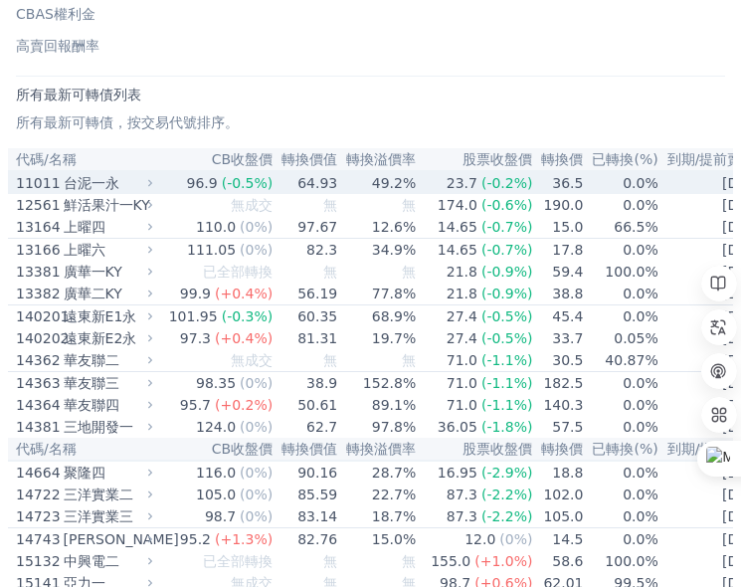
click at [31, 184] on div "11011" at bounding box center [37, 183] width 43 height 20
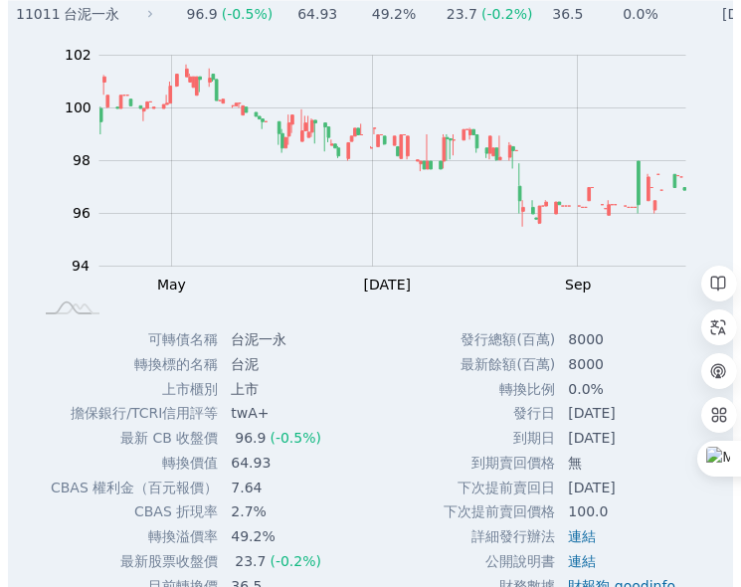
scroll to position [497, 0]
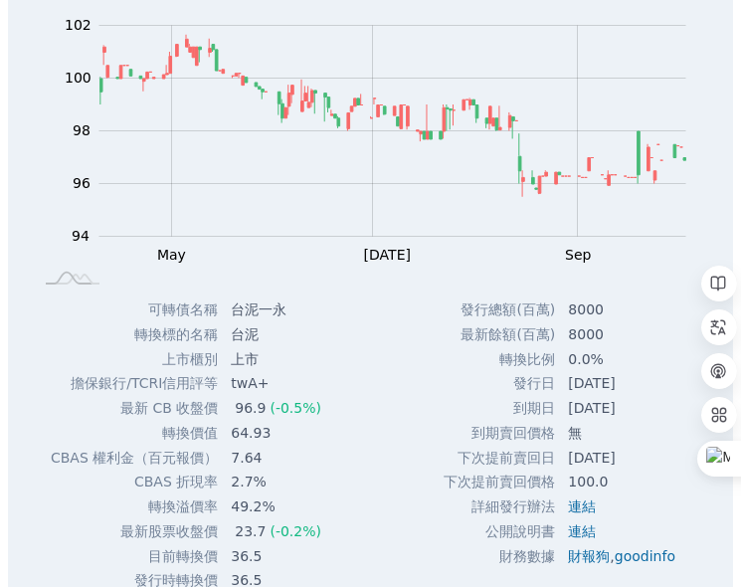
click at [37, 67] on div "Zoom Out 100 93 94 95 96 97 98 104 100 102 92 90 L Mar May [DATE] Sep Nov 100% …" at bounding box center [370, 146] width 725 height 302
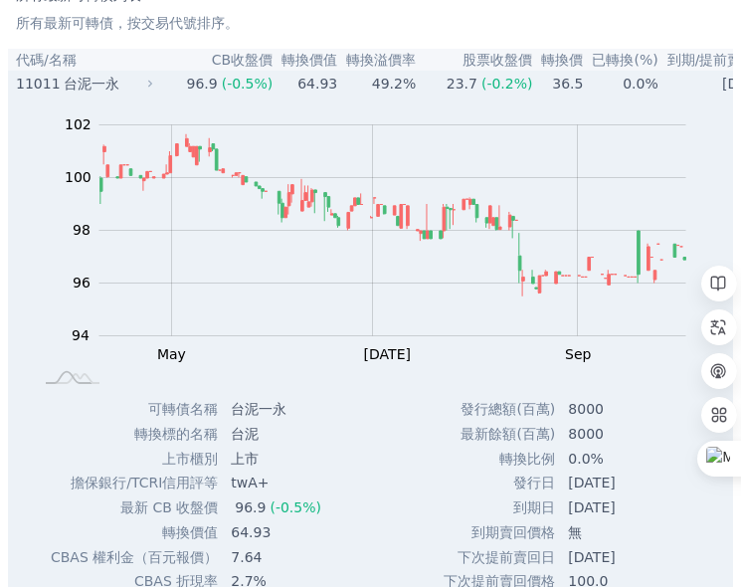
click at [37, 89] on div "11011" at bounding box center [37, 84] width 43 height 20
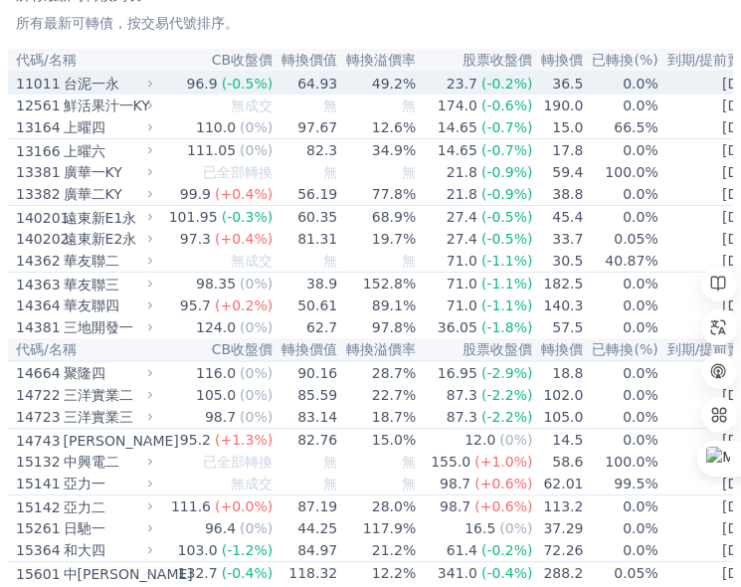
scroll to position [497, 0]
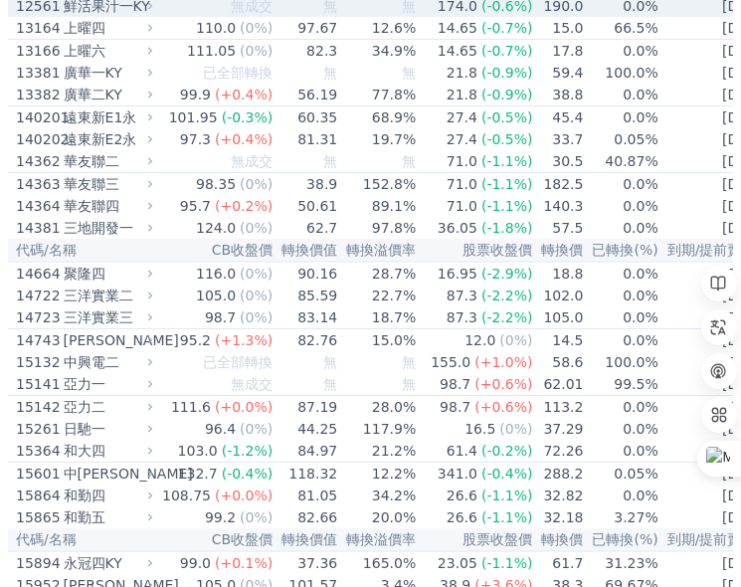
click at [39, 13] on div "12561" at bounding box center [37, 6] width 43 height 20
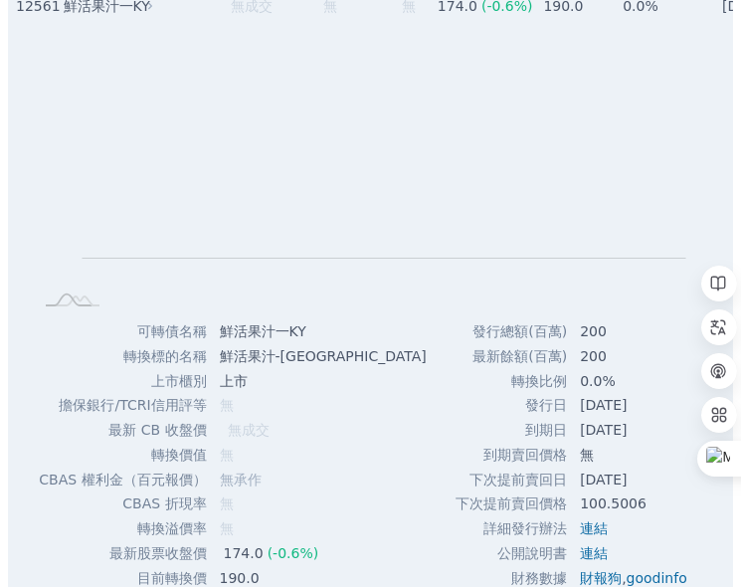
click at [32, 12] on div "12561" at bounding box center [37, 6] width 43 height 20
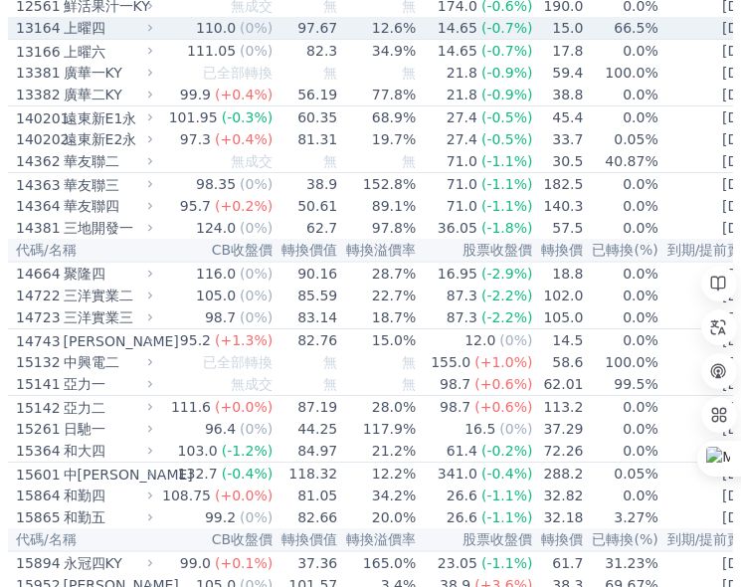
click at [37, 30] on div "13164" at bounding box center [37, 28] width 43 height 20
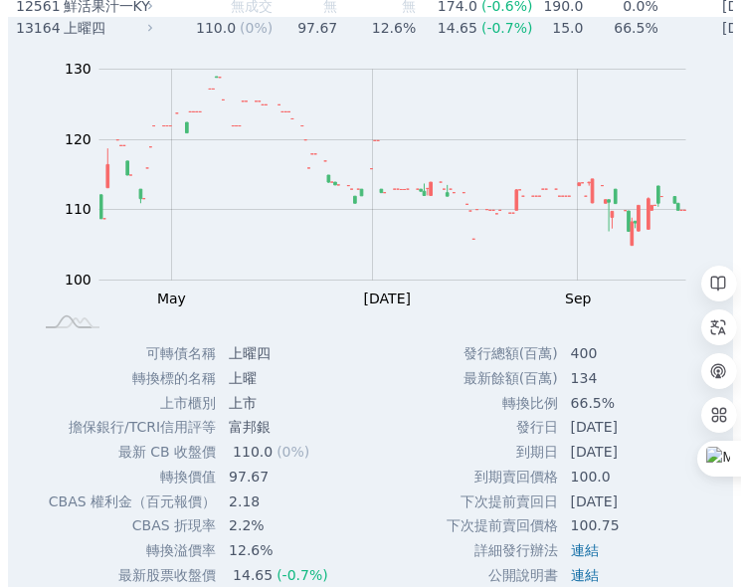
click at [38, 36] on div "13164" at bounding box center [37, 28] width 43 height 20
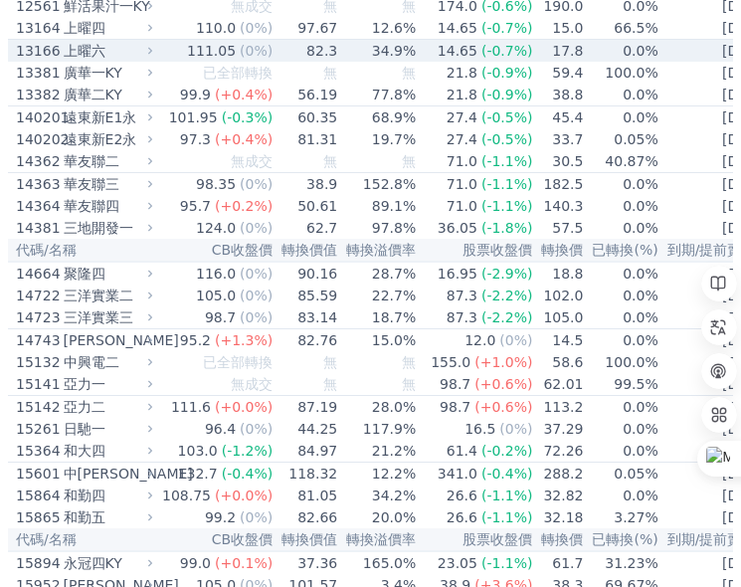
click at [39, 61] on div "13166" at bounding box center [37, 51] width 43 height 20
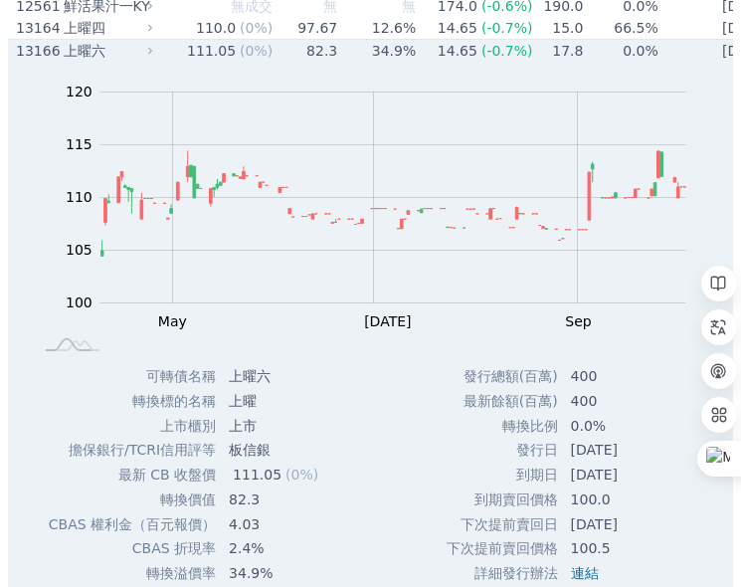
click at [42, 61] on div "13166" at bounding box center [37, 51] width 43 height 20
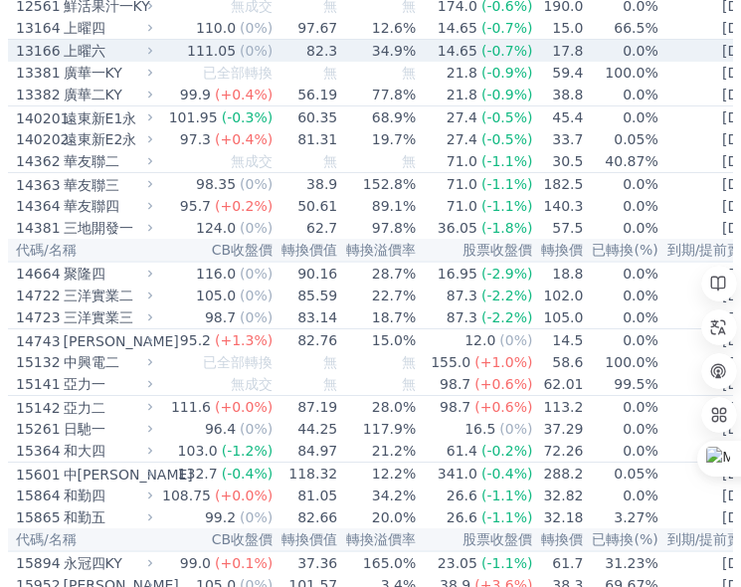
click at [42, 61] on div "13166" at bounding box center [37, 51] width 43 height 20
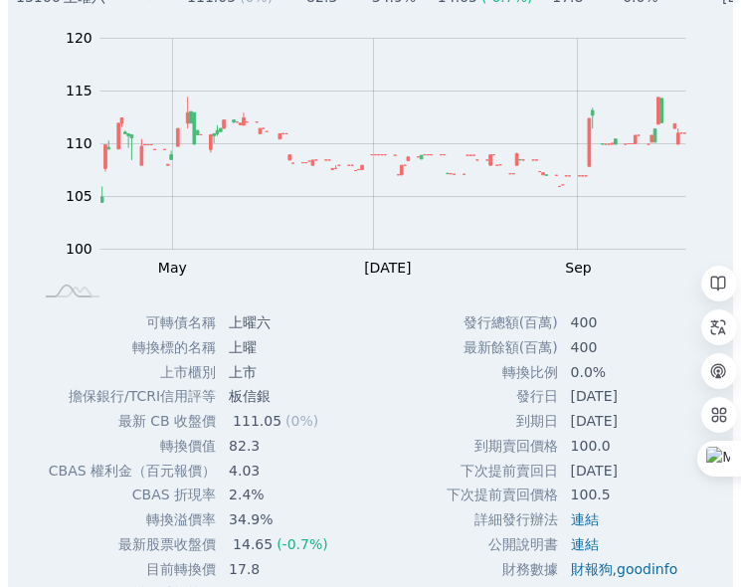
scroll to position [597, 0]
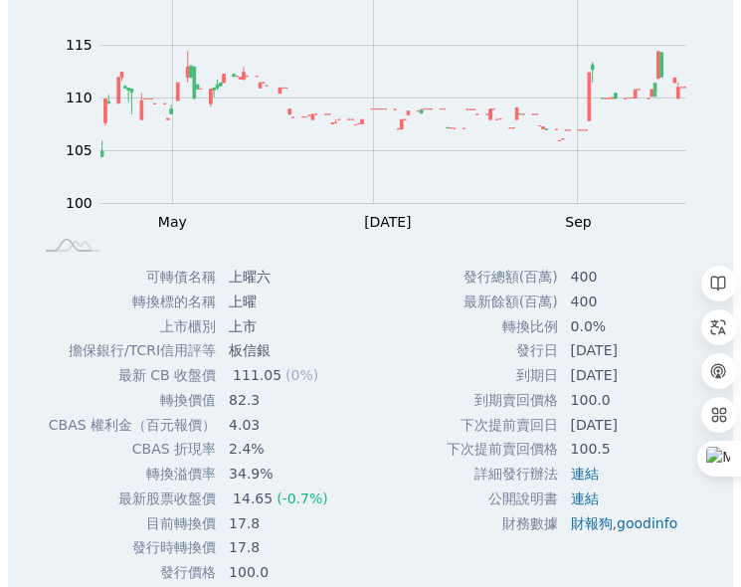
click at [40, 85] on rect at bounding box center [370, 117] width 661 height 278
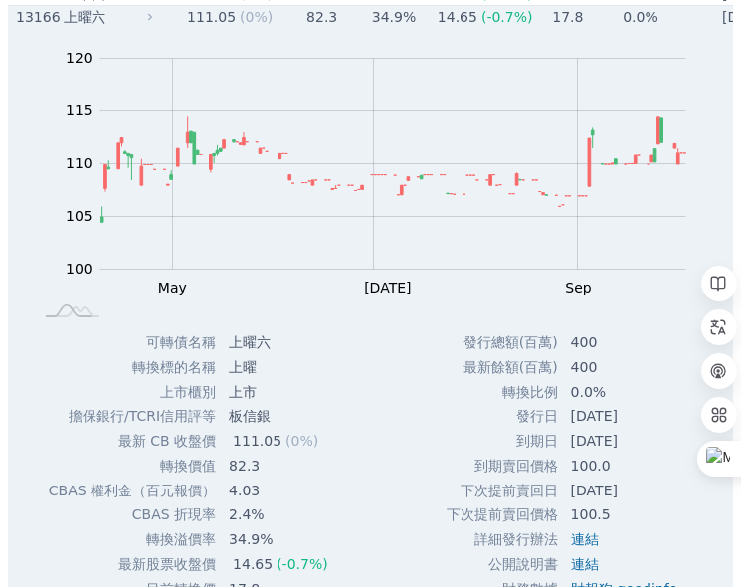
scroll to position [497, 0]
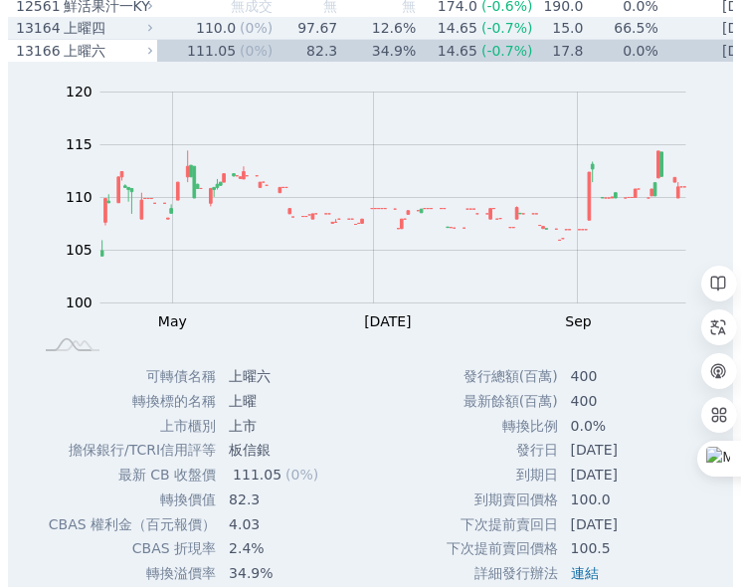
click at [41, 37] on div "13164" at bounding box center [37, 28] width 43 height 20
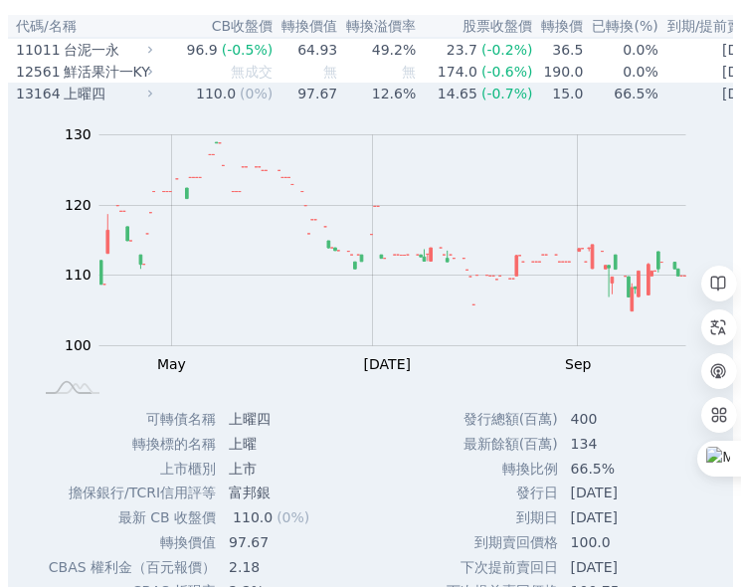
scroll to position [398, 0]
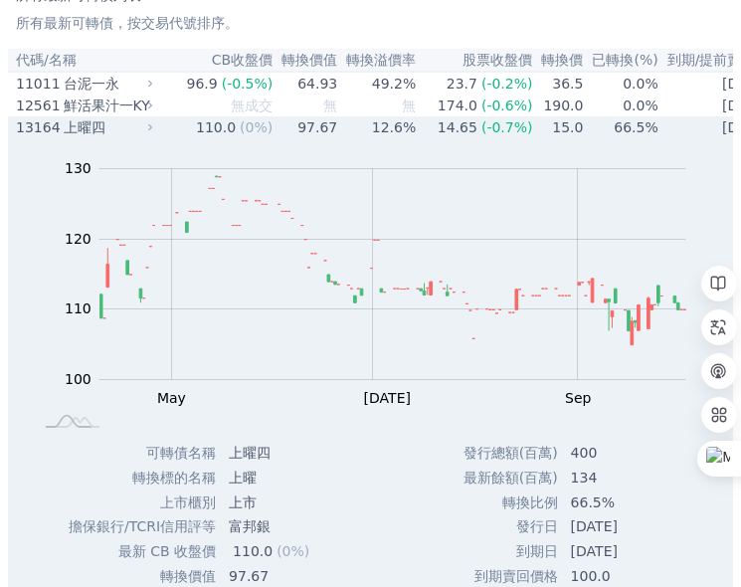
click at [25, 133] on div "13164" at bounding box center [37, 127] width 43 height 20
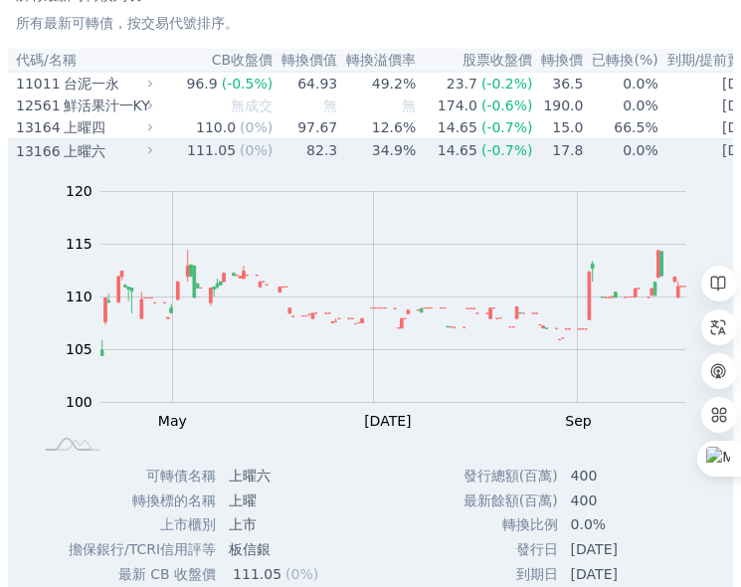
click at [28, 160] on div "13166" at bounding box center [37, 150] width 43 height 20
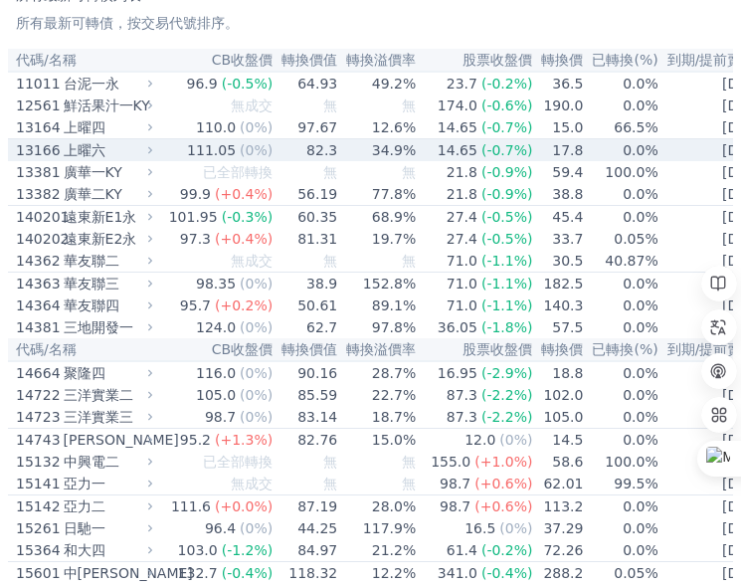
click at [42, 160] on div "13166" at bounding box center [37, 150] width 43 height 20
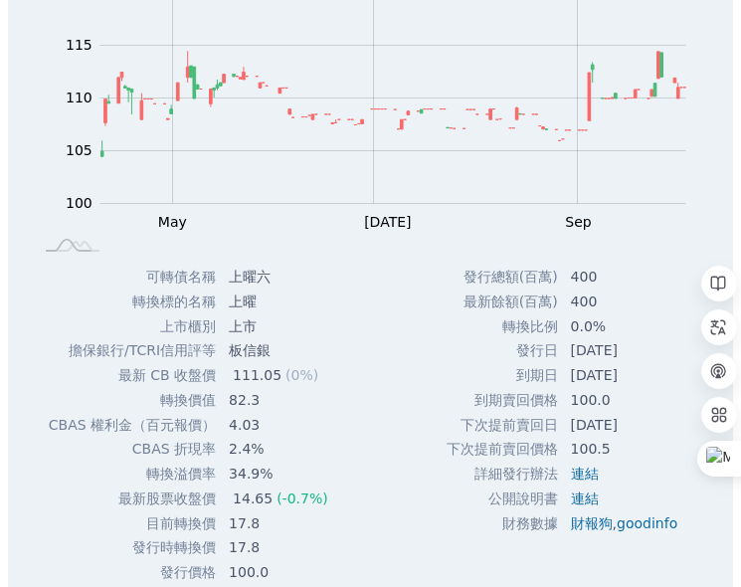
scroll to position [696, 0]
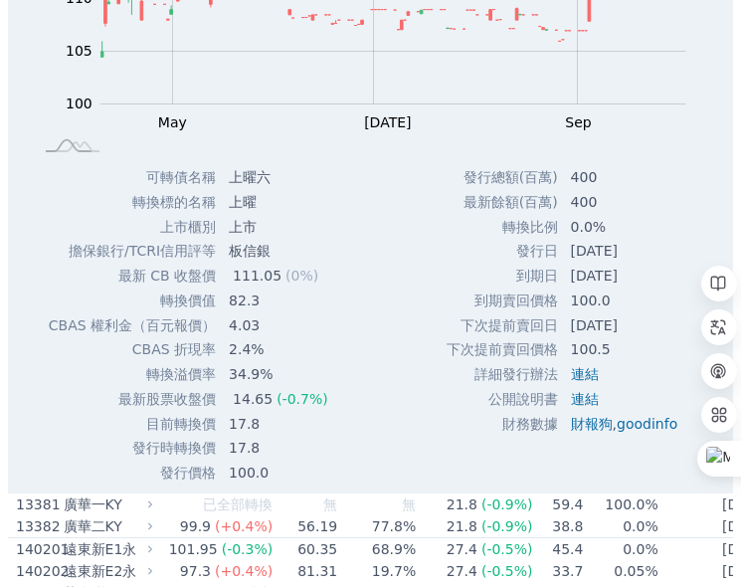
click at [36, 128] on div "Zoom Out 104 100 102 104 125 120 110 115 105 95 90 L Mar May [DATE] Sep Nov 開: …" at bounding box center [370, 14] width 725 height 302
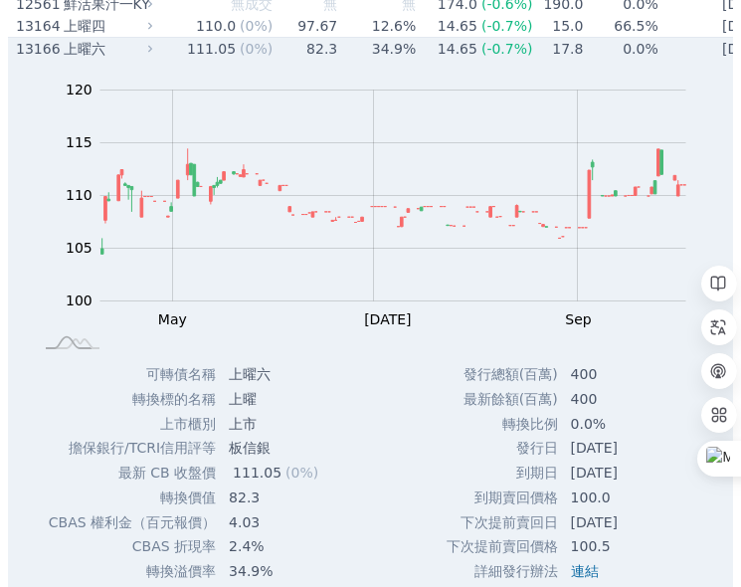
scroll to position [497, 0]
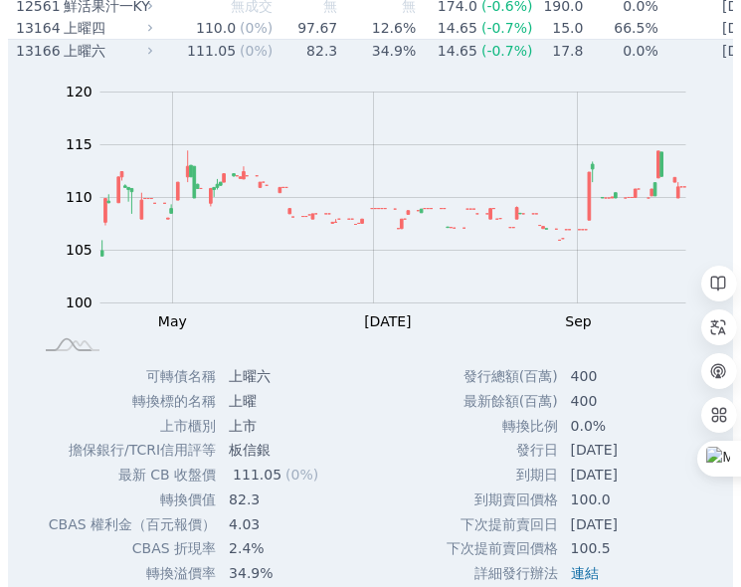
click at [46, 60] on div "13166" at bounding box center [37, 51] width 43 height 20
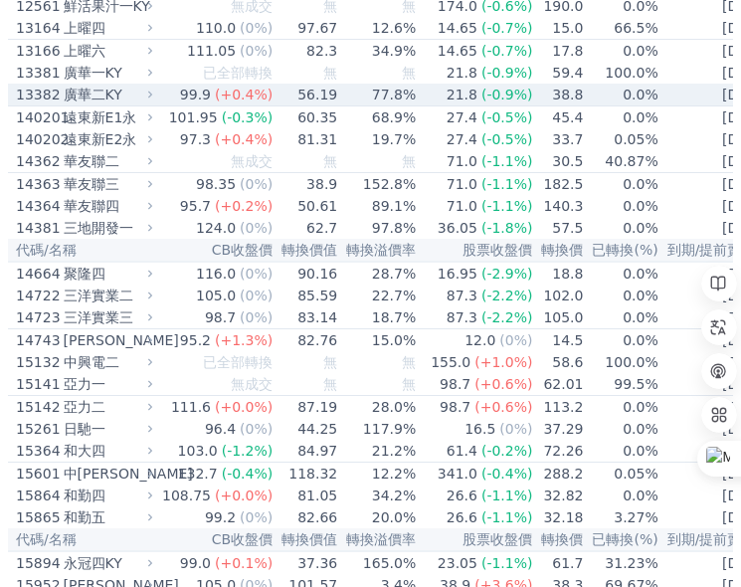
click at [27, 104] on div "13382" at bounding box center [37, 95] width 43 height 20
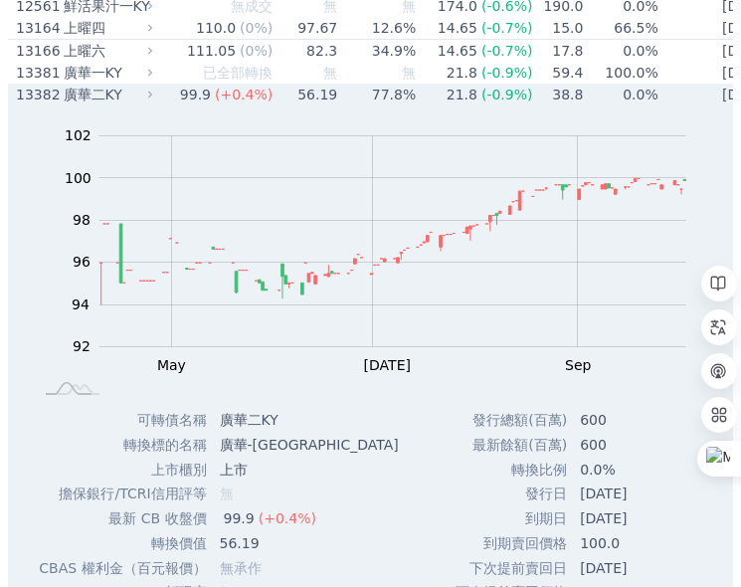
scroll to position [597, 0]
